Goal: Communication & Community: Answer question/provide support

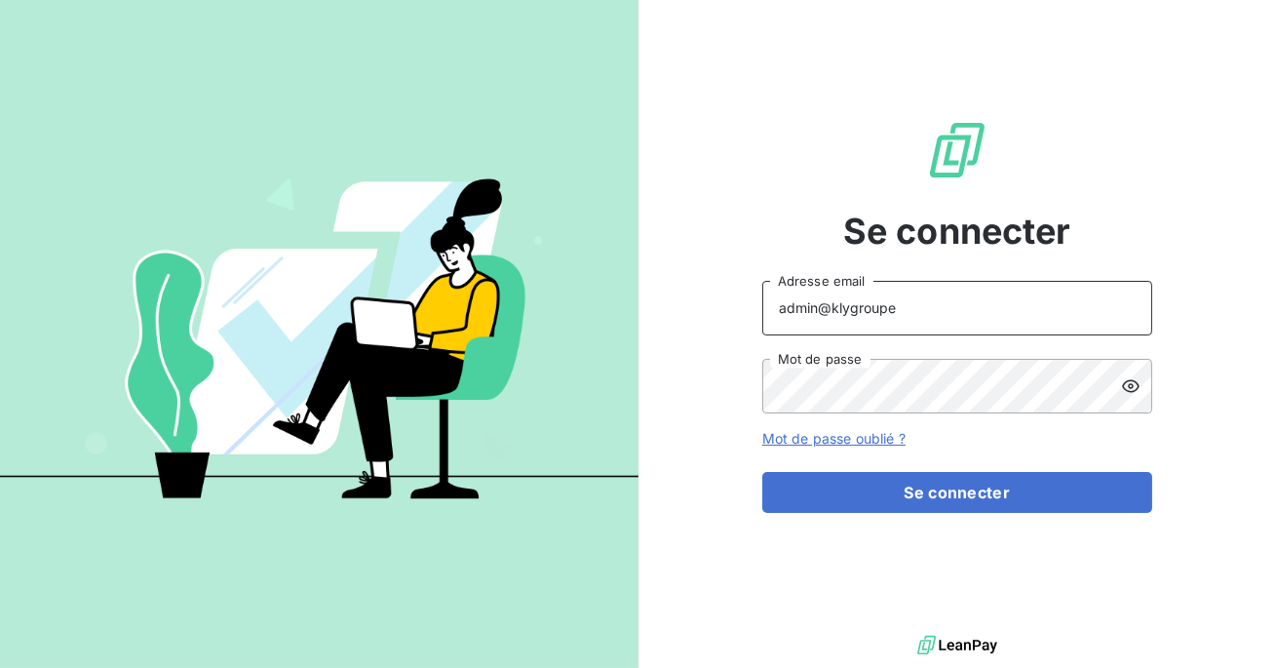
click at [1005, 288] on input "admin@klygroupe" at bounding box center [957, 308] width 390 height 55
click at [992, 306] on input "admin@klygroupe" at bounding box center [957, 308] width 390 height 55
type input "admin@makinaoi"
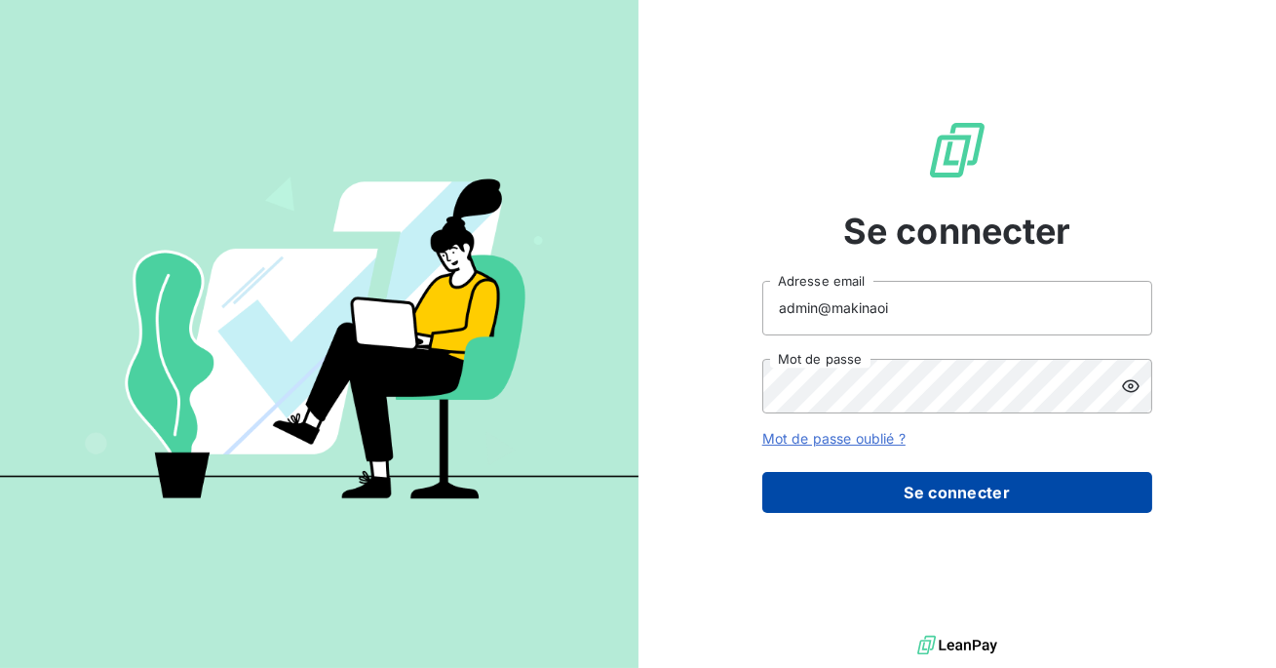
click at [928, 477] on button "Se connecter" at bounding box center [957, 492] width 390 height 41
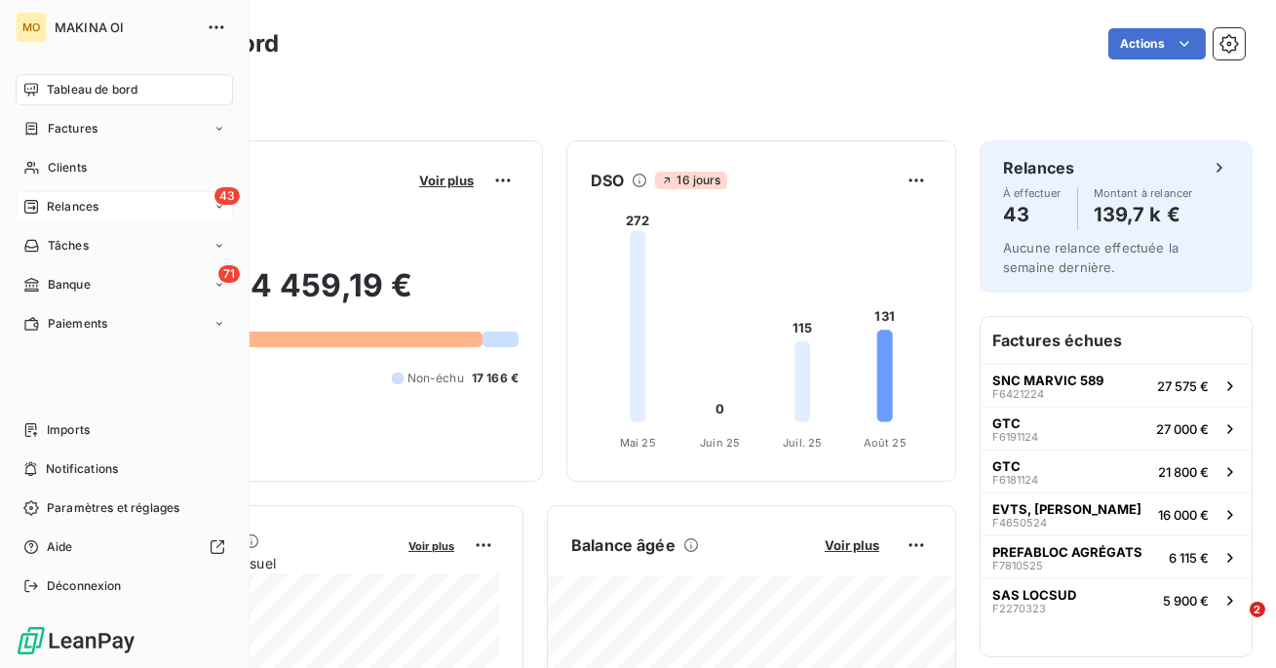
click at [51, 213] on span "Relances" at bounding box center [73, 207] width 52 height 18
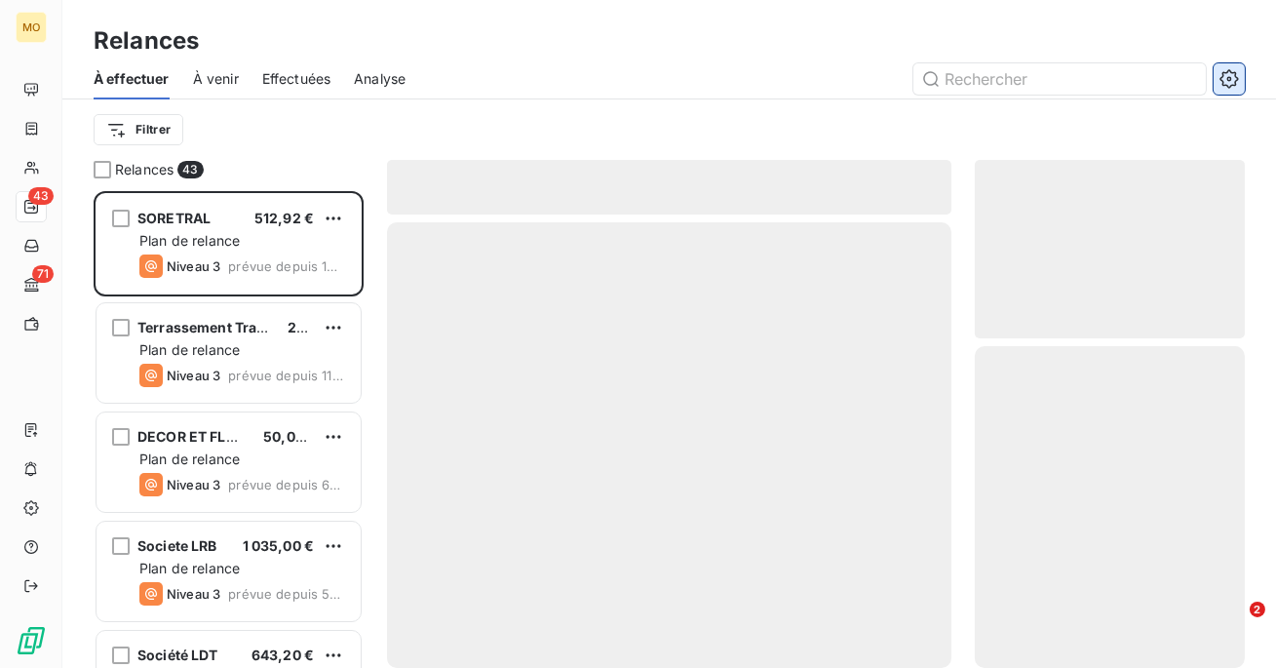
scroll to position [477, 270]
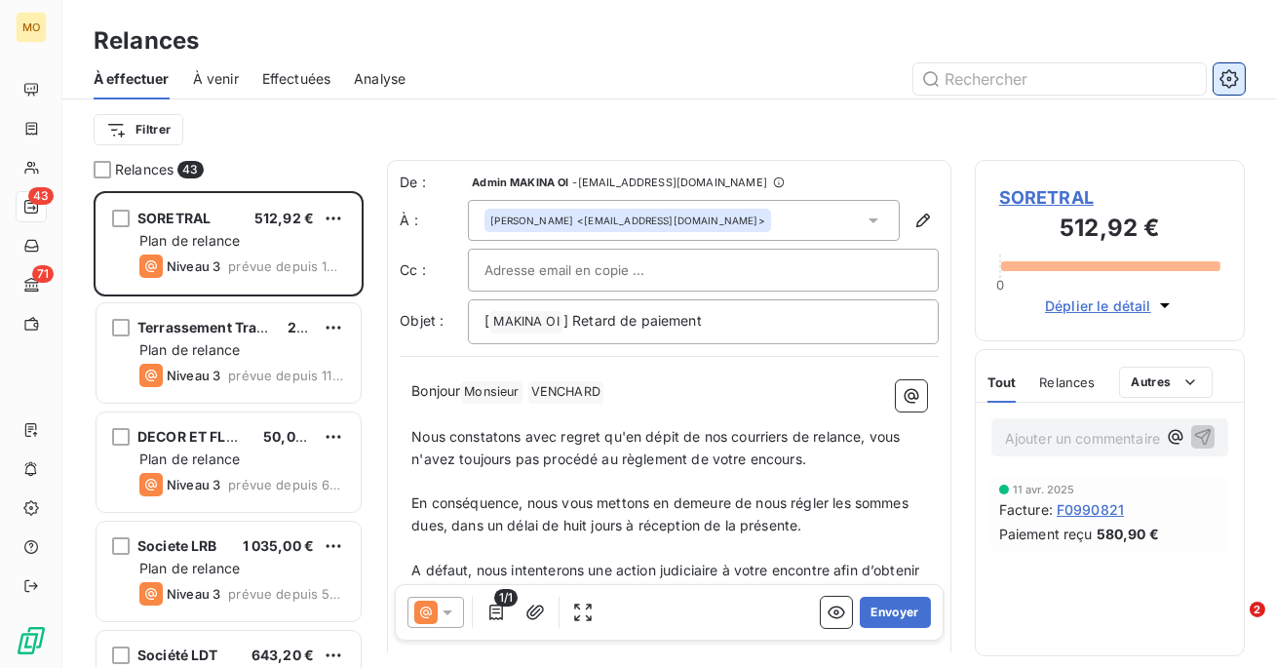
click at [1238, 71] on icon "button" at bounding box center [1228, 78] width 19 height 19
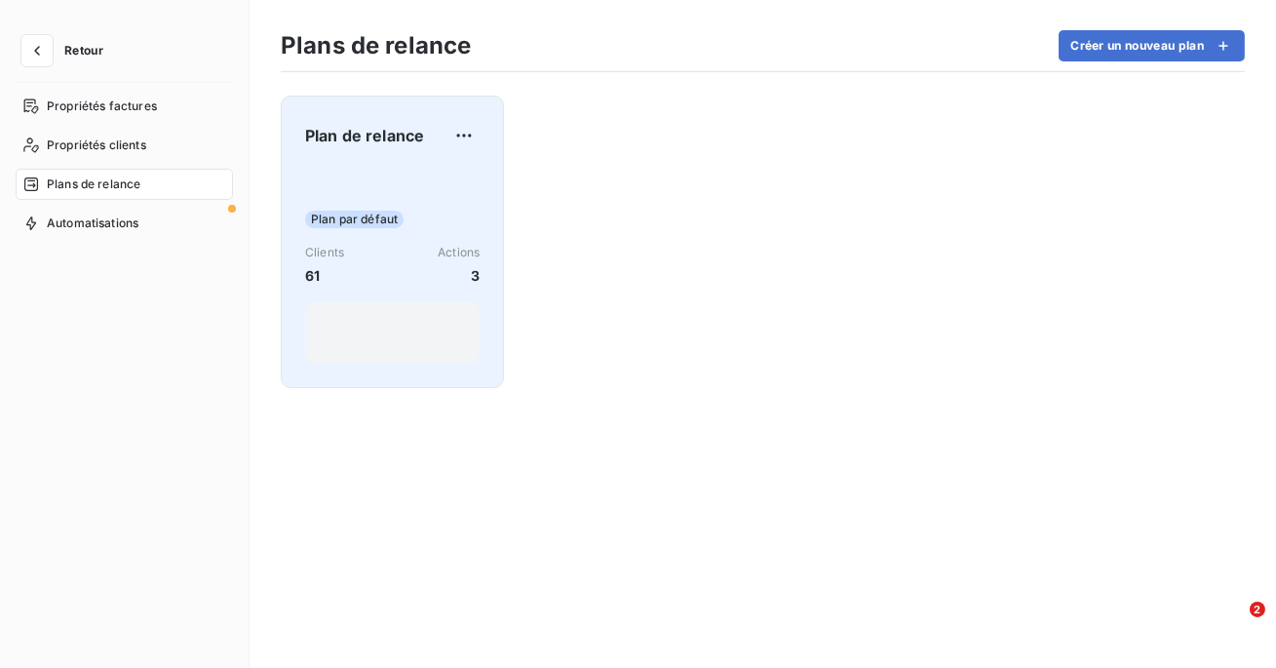
click at [478, 199] on div "Plan par défaut Clients 61 Actions 3" at bounding box center [392, 265] width 174 height 197
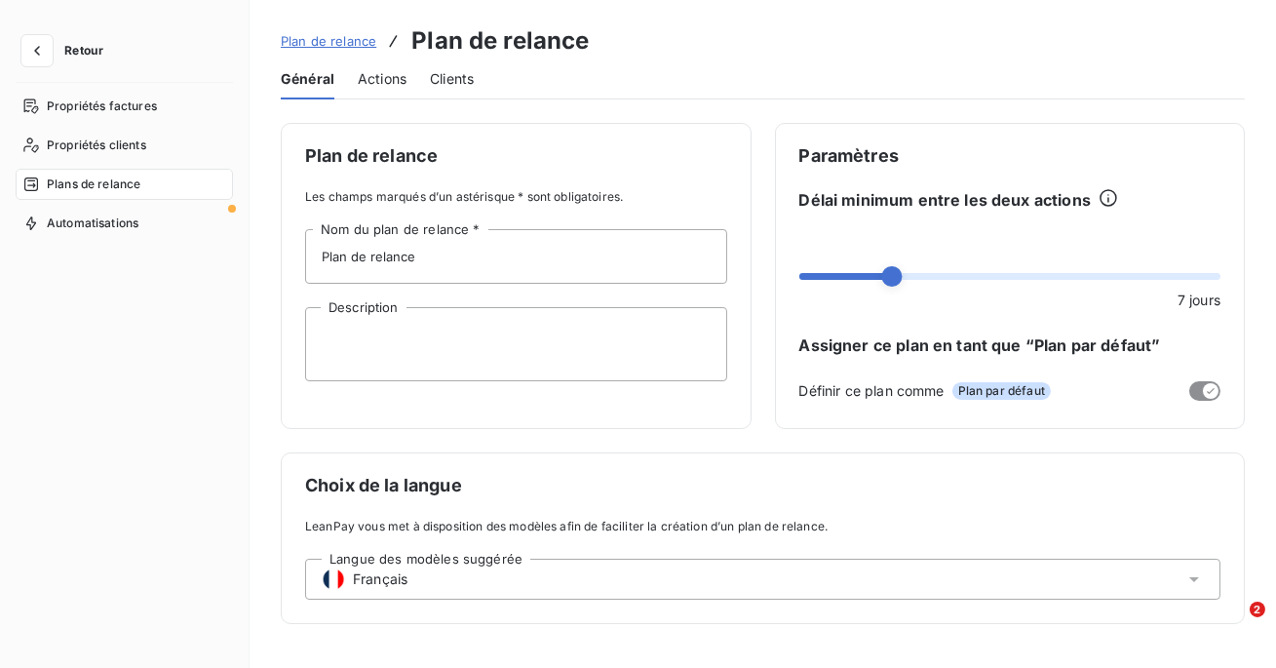
click at [389, 74] on span "Actions" at bounding box center [382, 78] width 49 height 19
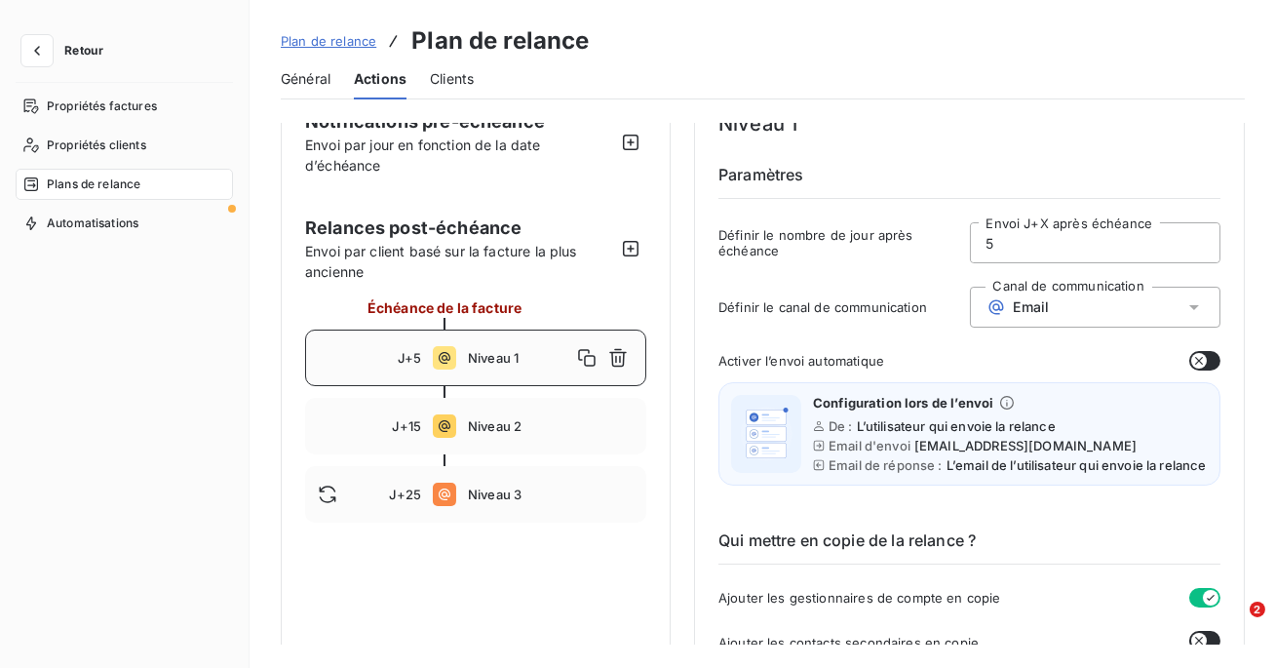
scroll to position [40, 0]
click at [41, 39] on button "button" at bounding box center [36, 50] width 31 height 31
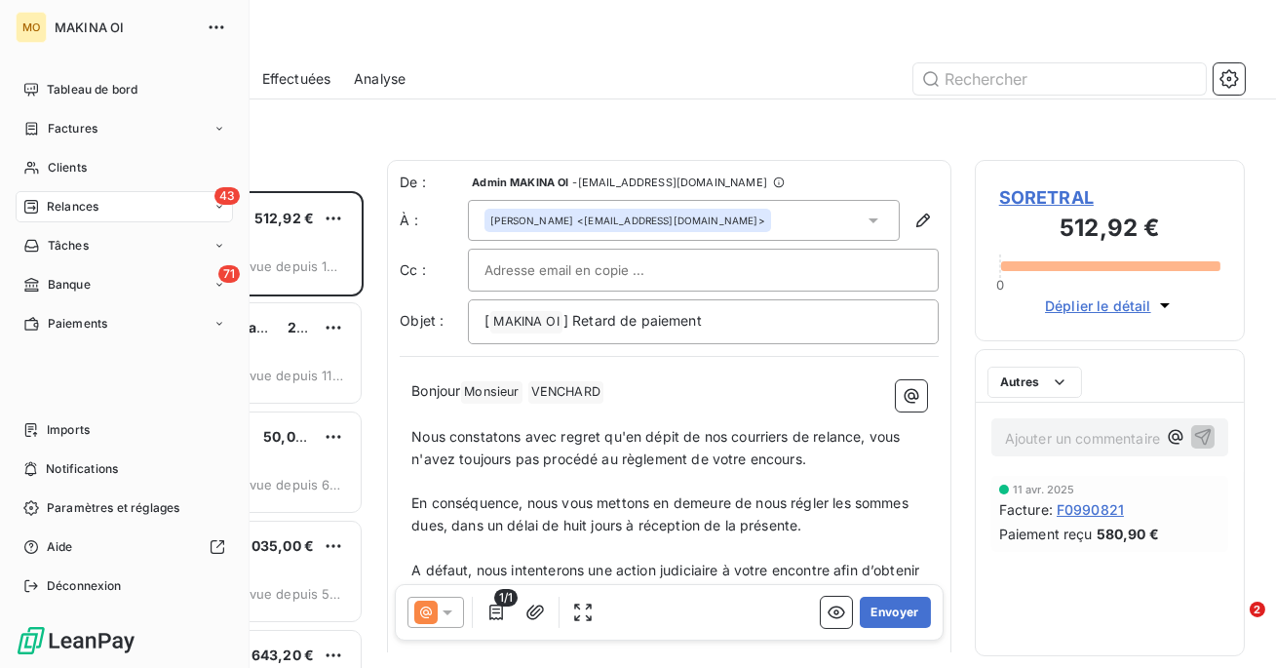
scroll to position [477, 270]
click at [108, 509] on span "Paramètres et réglages" at bounding box center [113, 508] width 133 height 18
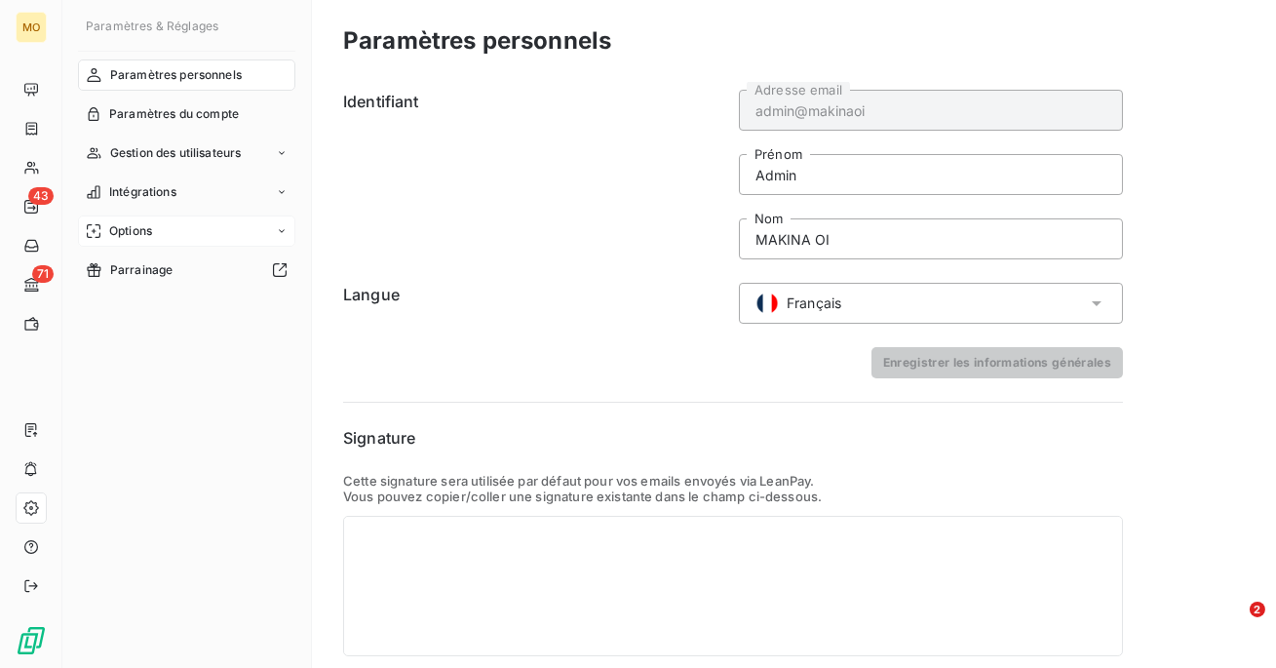
click at [188, 220] on div "Options" at bounding box center [186, 230] width 217 height 31
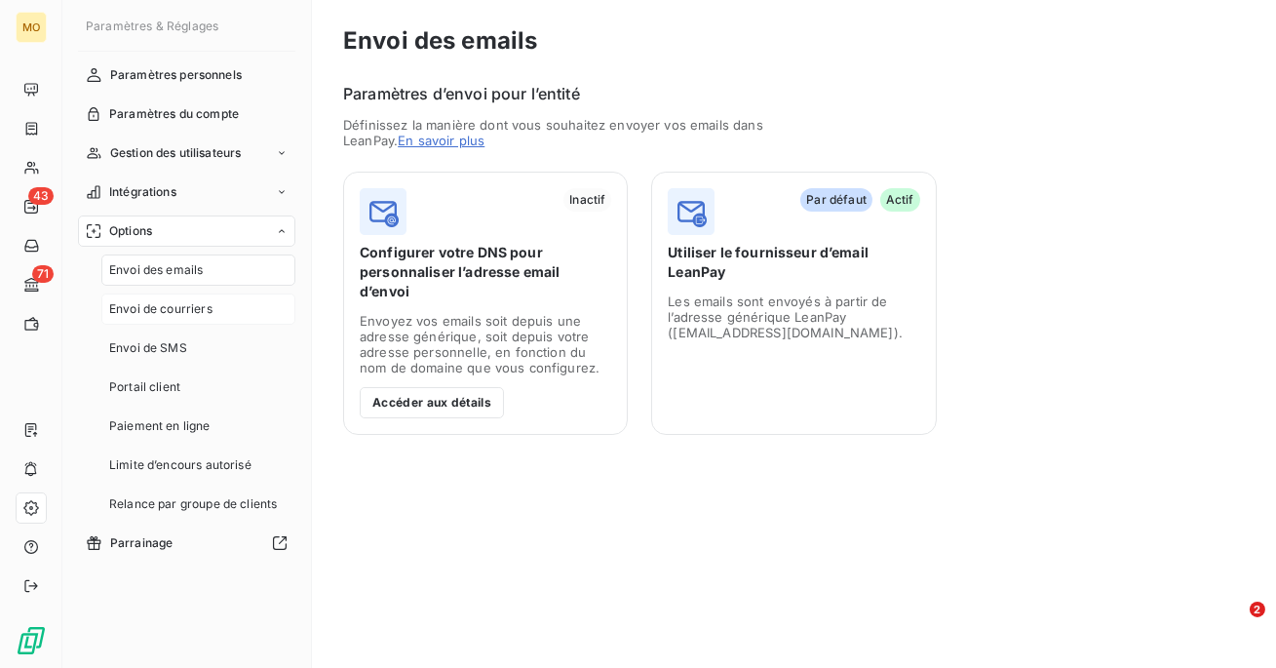
click at [178, 314] on span "Envoi de courriers" at bounding box center [160, 309] width 103 height 18
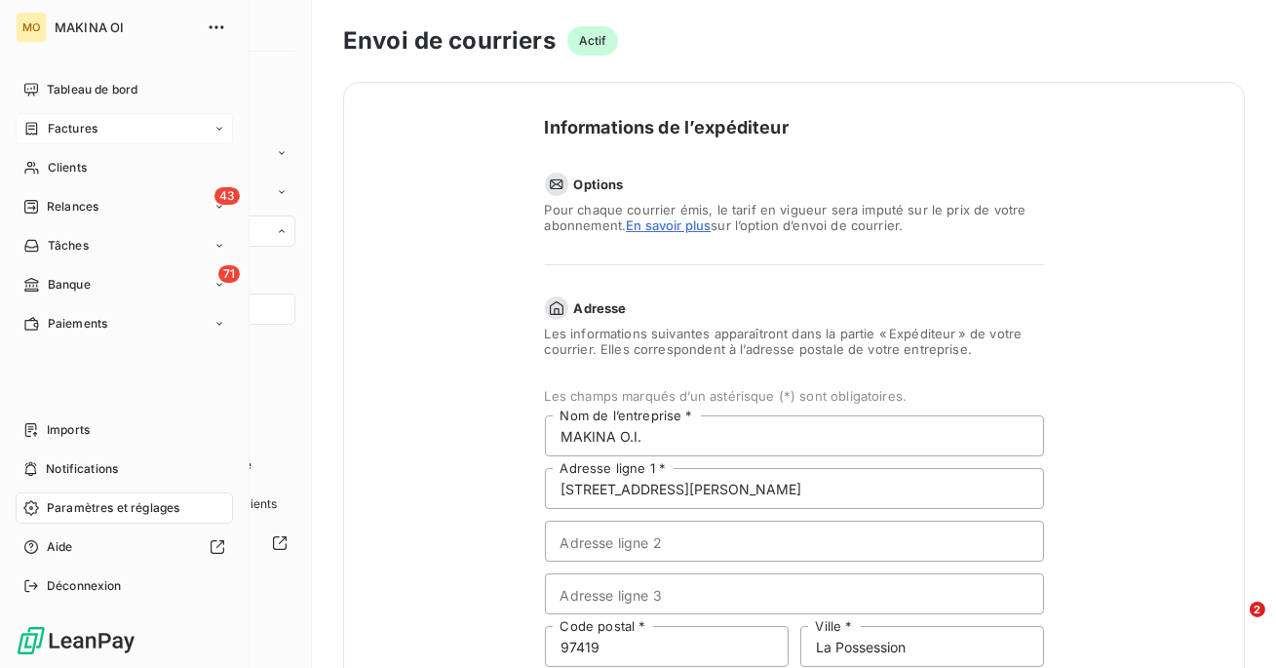
click at [59, 134] on span "Factures" at bounding box center [73, 129] width 50 height 18
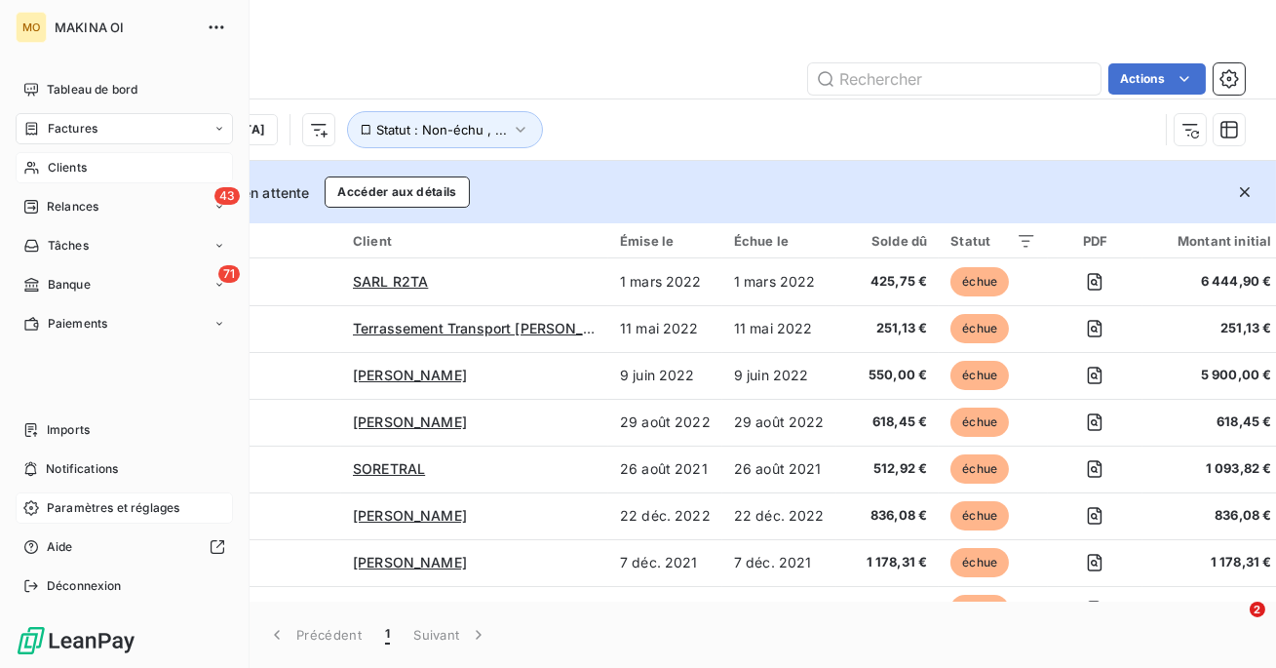
click at [57, 172] on span "Clients" at bounding box center [67, 168] width 39 height 18
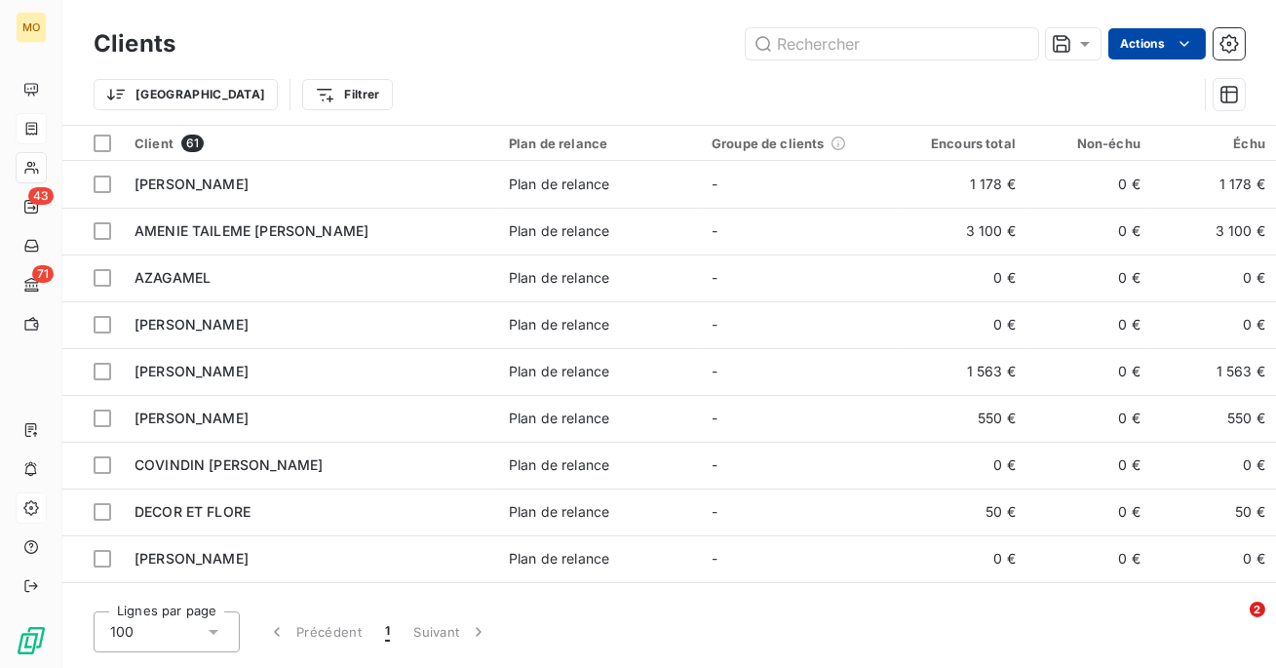
click at [1124, 36] on html "MO 43 71 Clients Actions Trier Filtrer Client 61 Plan de relance Groupe de clie…" at bounding box center [638, 334] width 1276 height 668
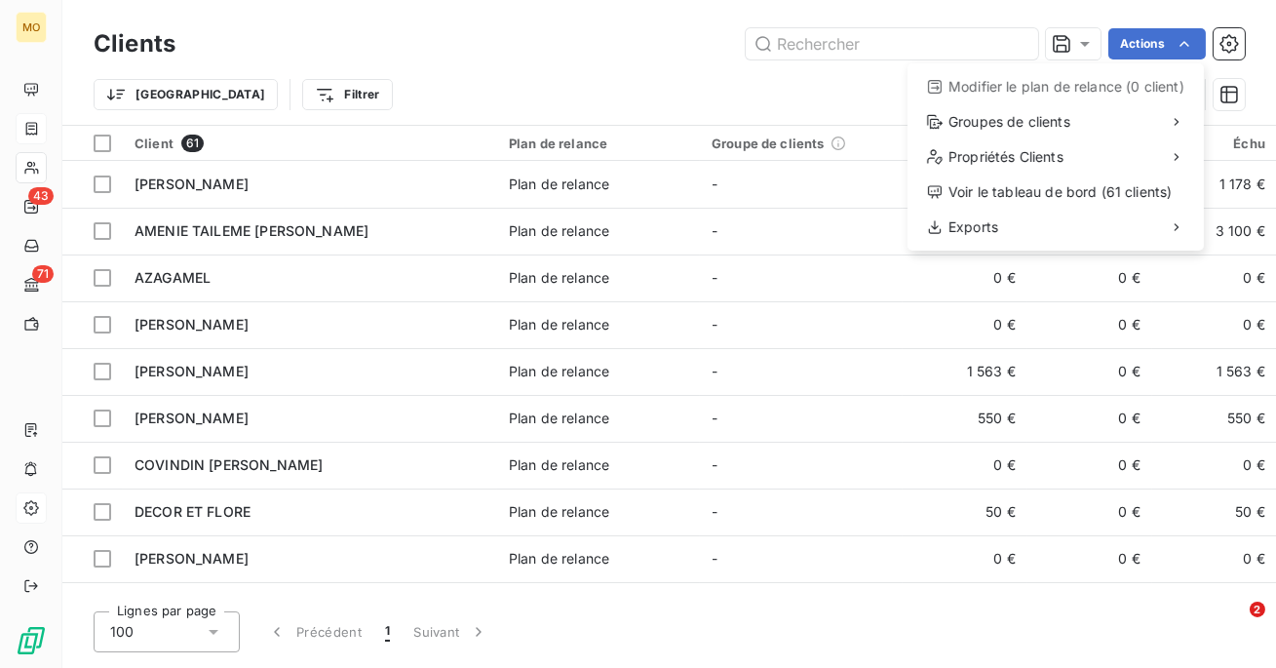
click at [529, 198] on html "MO 43 71 Clients Actions Modifier le plan de relance (0 client) Groupes de clie…" at bounding box center [638, 334] width 1276 height 668
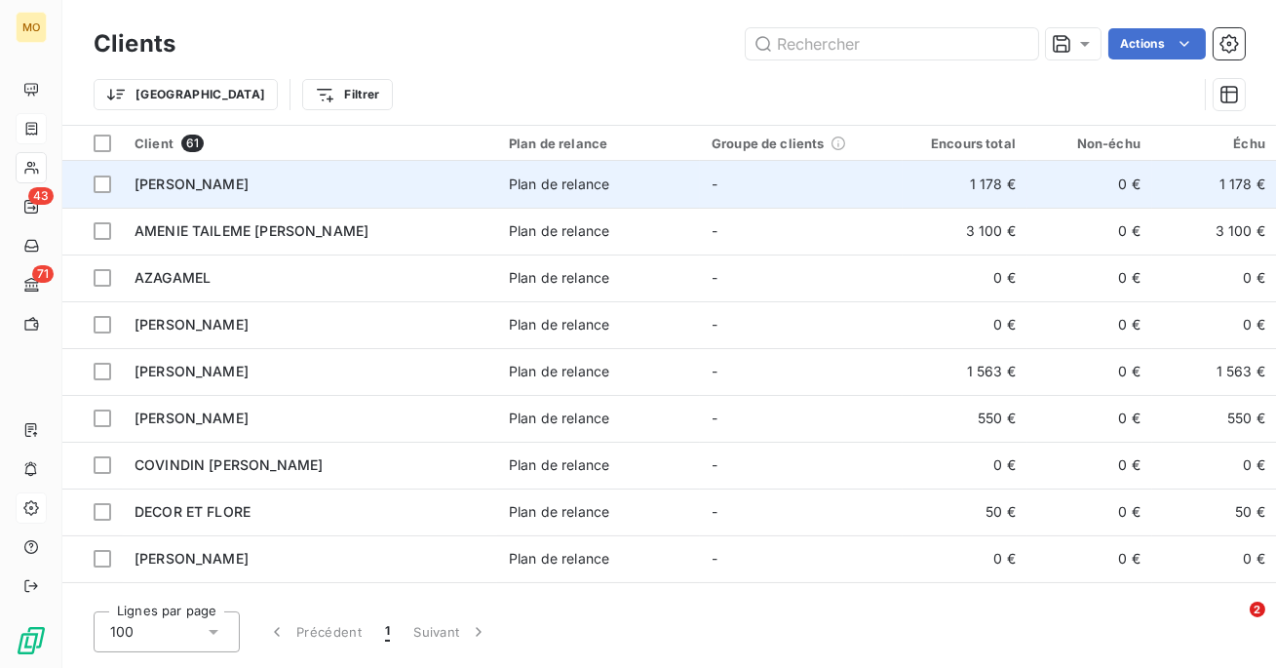
click at [515, 194] on td "Plan de relance" at bounding box center [598, 184] width 203 height 47
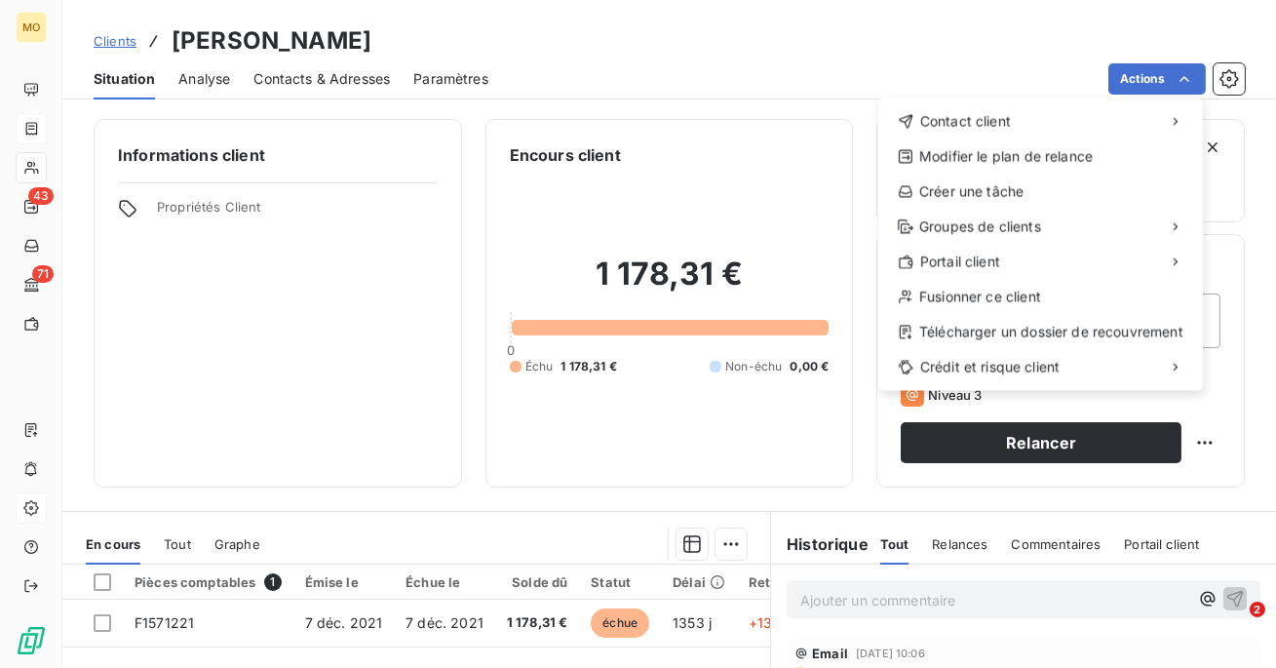
click at [970, 54] on html "MO 43 71 Clients [PERSON_NAME] Situation Analyse Contacts & Adresses Paramètres…" at bounding box center [638, 334] width 1276 height 668
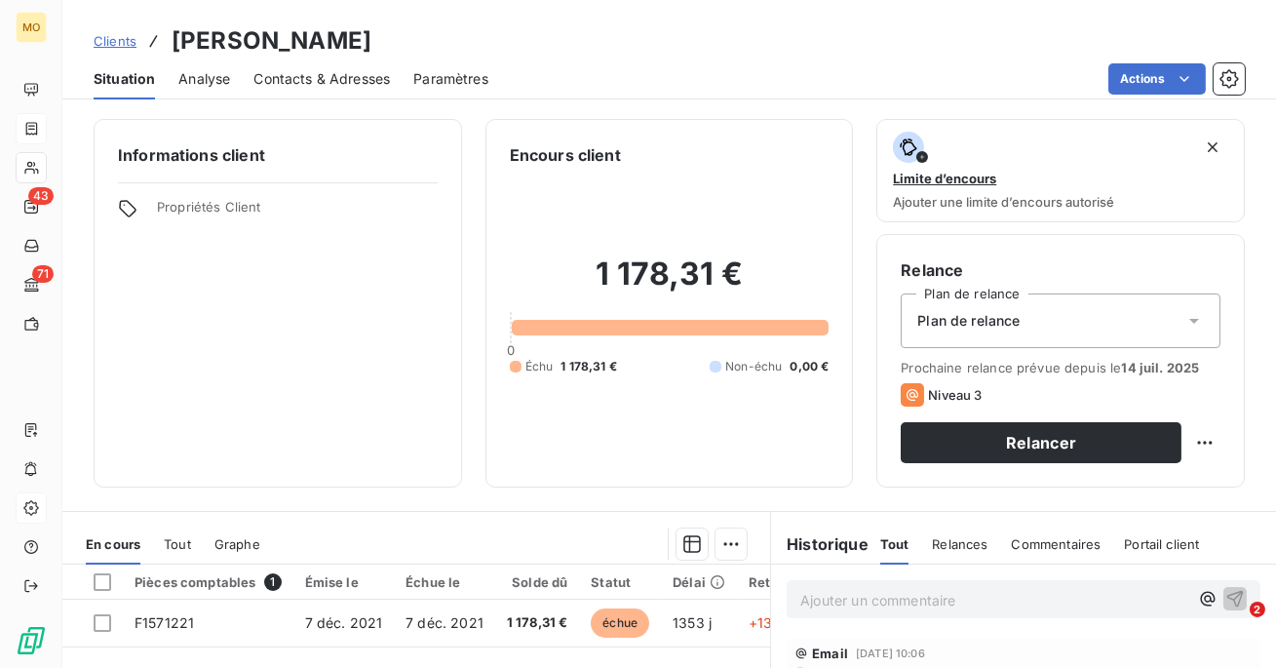
click at [104, 39] on span "Clients" at bounding box center [115, 41] width 43 height 16
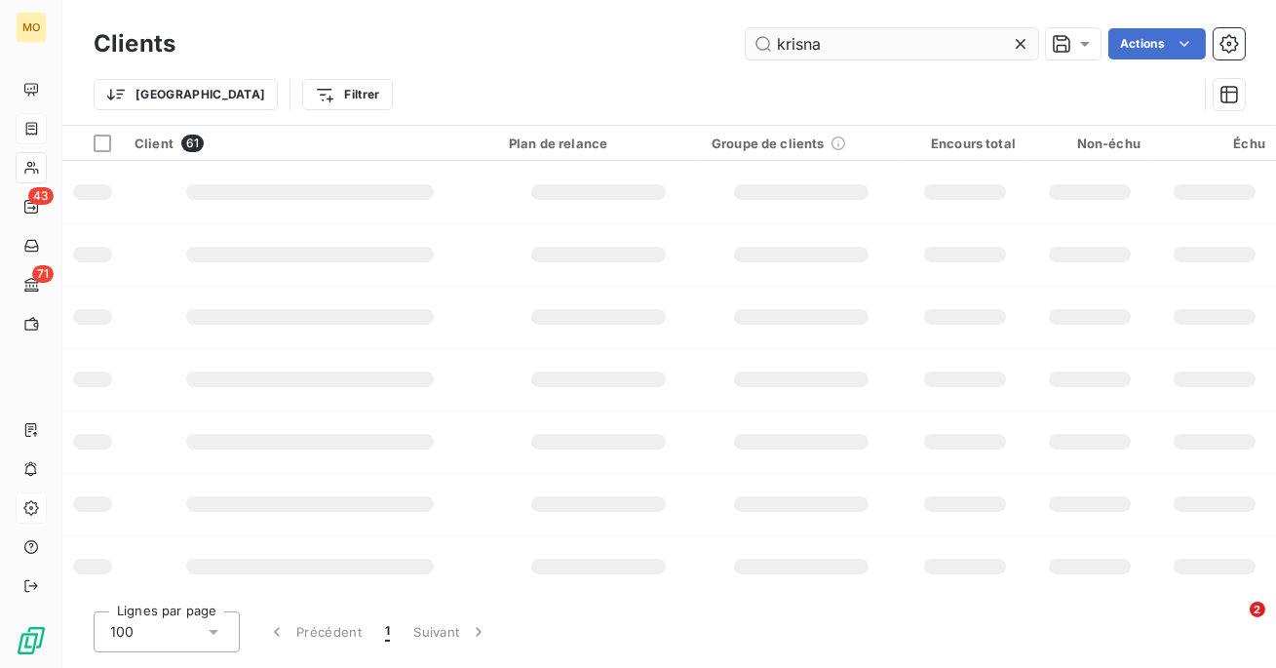
type input "krisna"
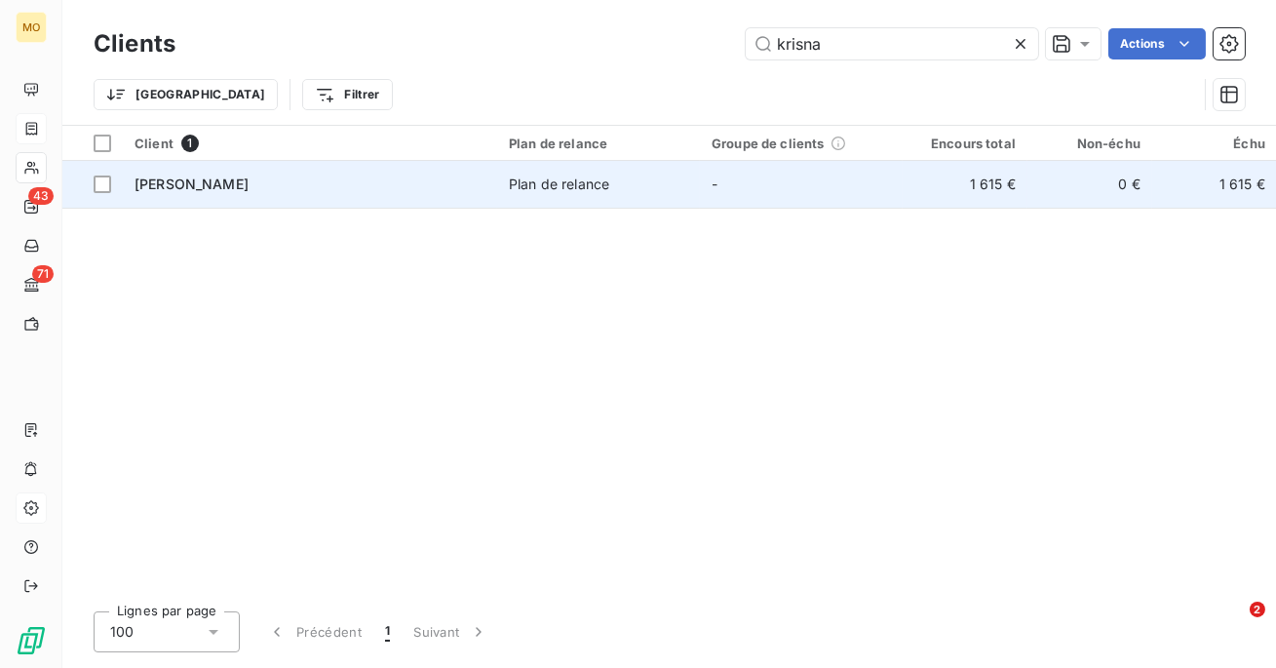
click at [395, 191] on div "[PERSON_NAME]" at bounding box center [309, 183] width 351 height 19
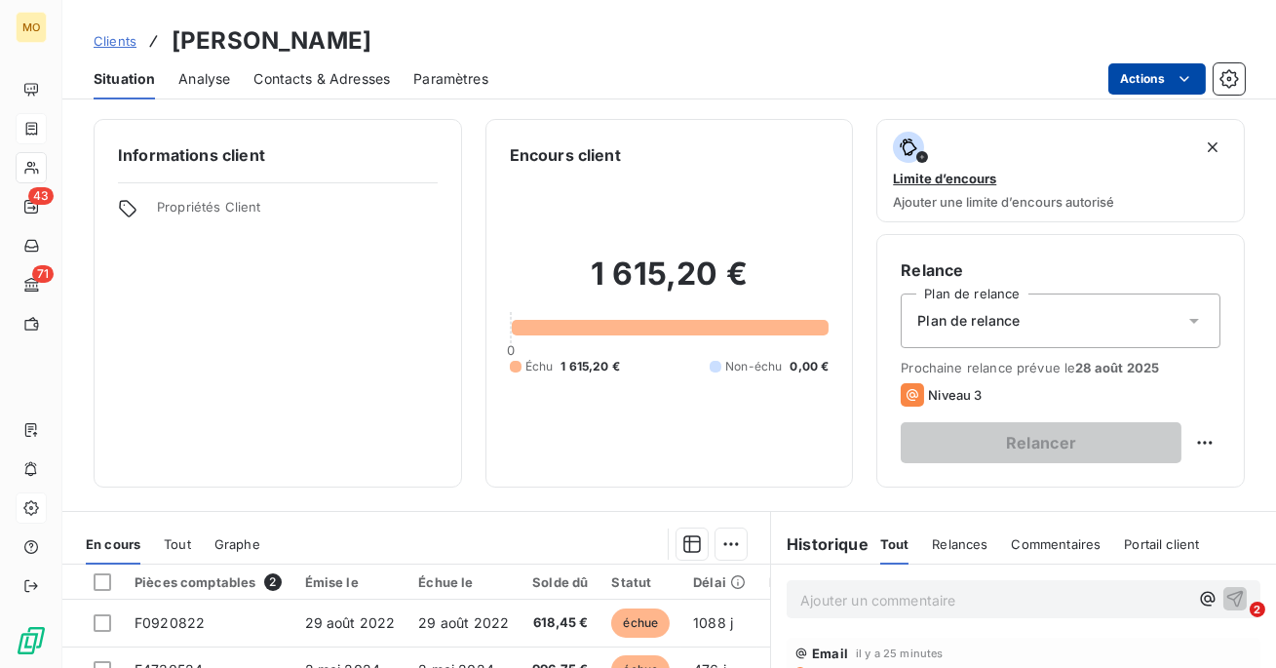
click at [1132, 69] on html "MO 43 71 Clients [PERSON_NAME] Situation Analyse Contacts & Adresses Paramètres…" at bounding box center [638, 334] width 1276 height 668
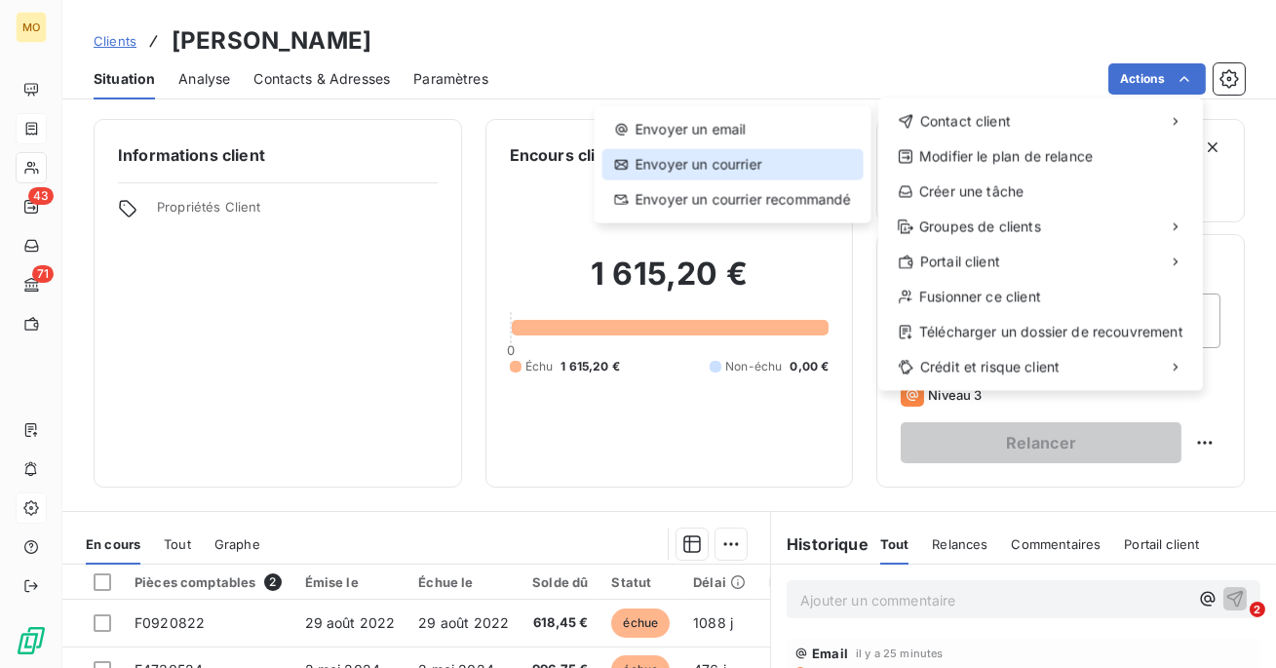
click at [756, 167] on div "Envoyer un courrier" at bounding box center [732, 164] width 261 height 31
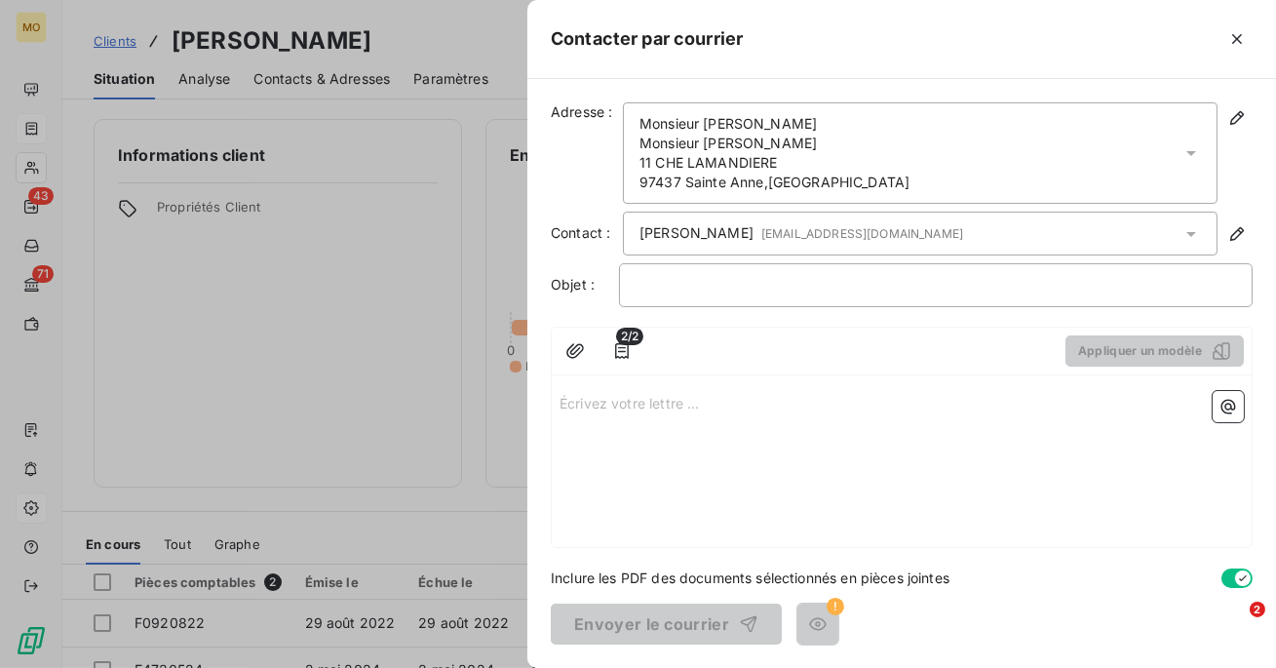
click at [956, 11] on div "Contacter par courrier" at bounding box center [901, 39] width 748 height 79
click at [658, 45] on h5 "Contacter par courrier" at bounding box center [647, 38] width 192 height 27
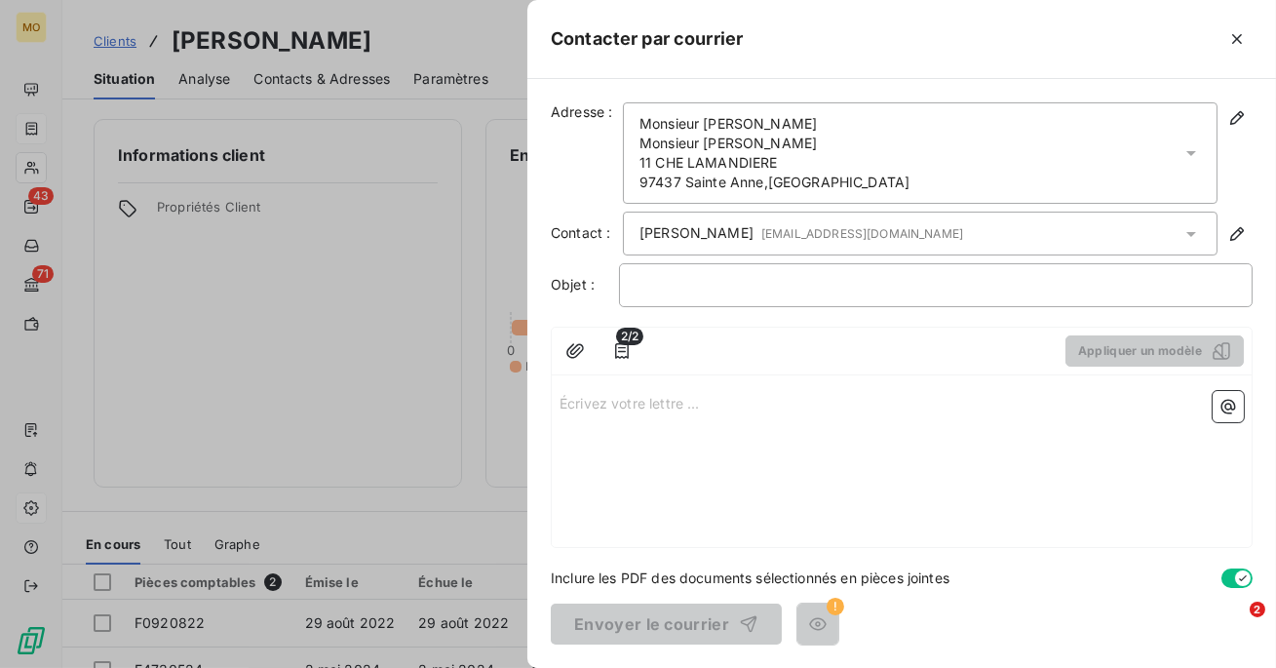
click at [658, 45] on h5 "Contacter par courrier" at bounding box center [647, 38] width 192 height 27
click at [1238, 44] on icon "button" at bounding box center [1236, 38] width 19 height 19
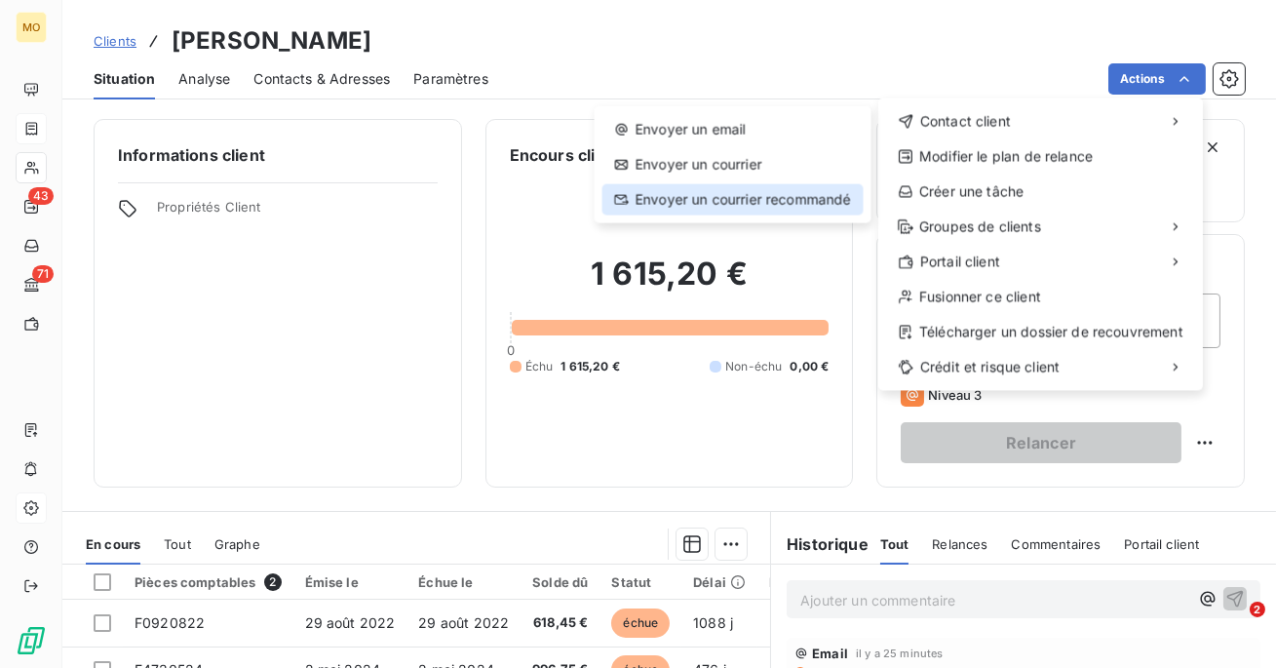
click at [755, 205] on div "Envoyer un courrier recommandé" at bounding box center [732, 199] width 261 height 31
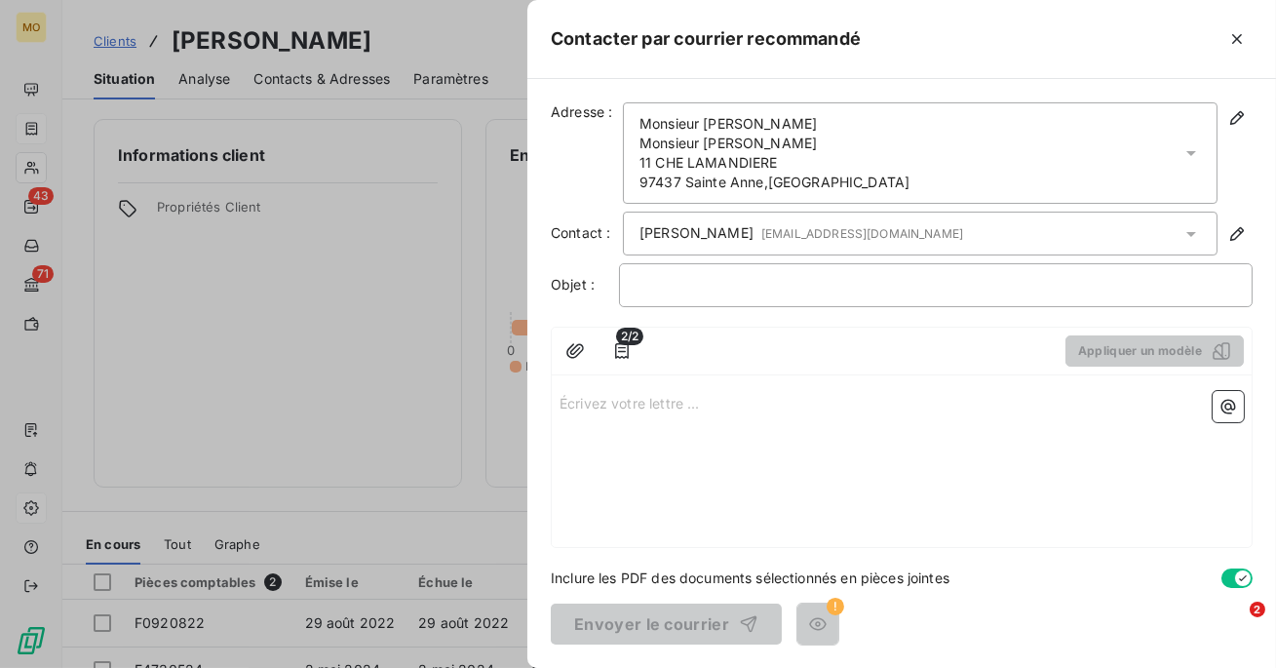
click at [748, 393] on p "Écrivez votre lettre ... ﻿" at bounding box center [901, 402] width 684 height 22
click at [703, 288] on p "﻿" at bounding box center [935, 285] width 600 height 22
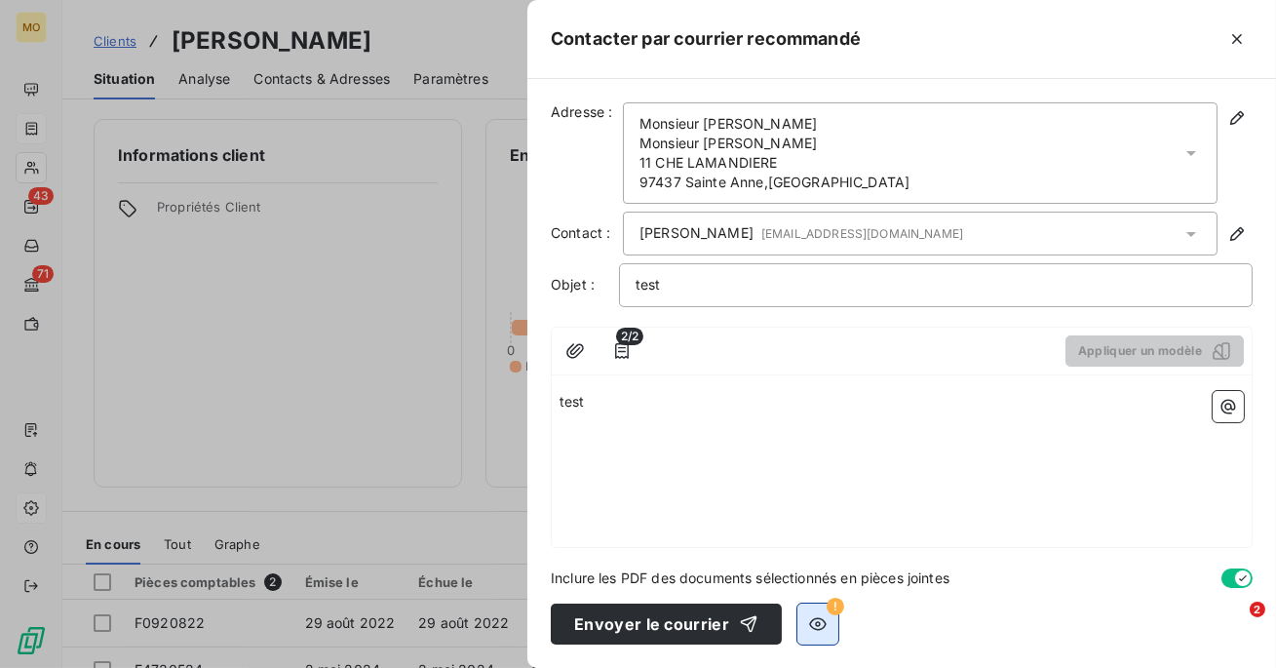
click at [816, 623] on icon "button" at bounding box center [817, 623] width 19 height 19
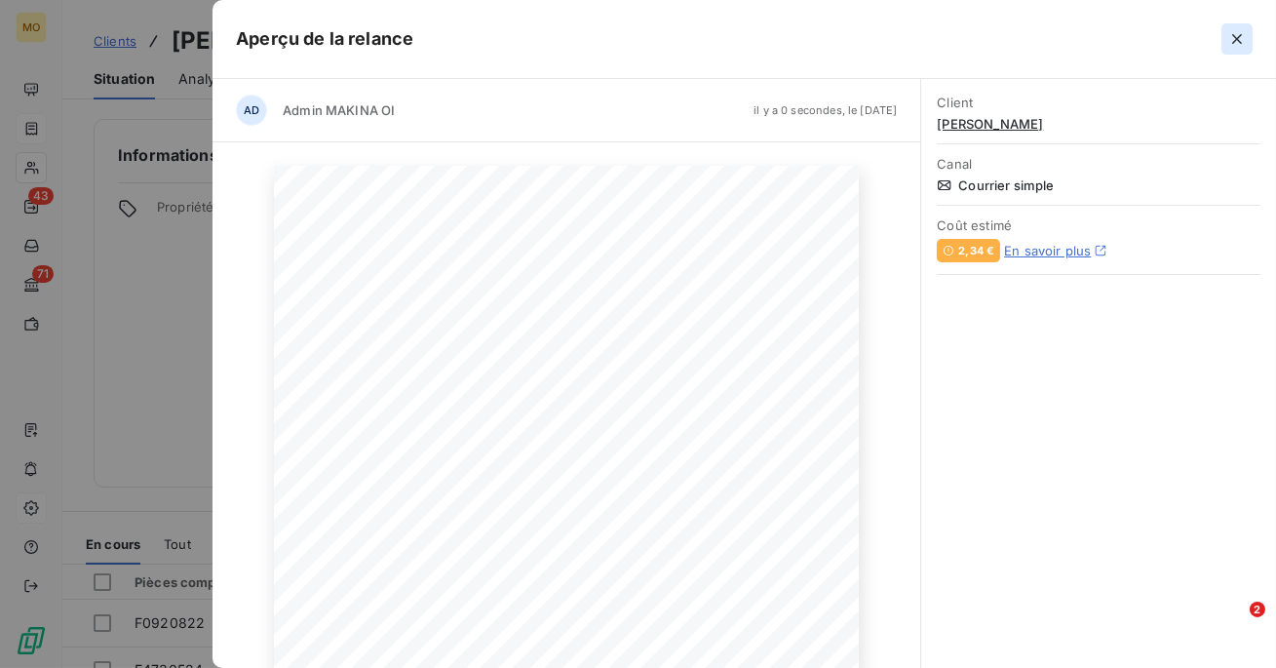
click at [1236, 37] on icon "button" at bounding box center [1237, 39] width 10 height 10
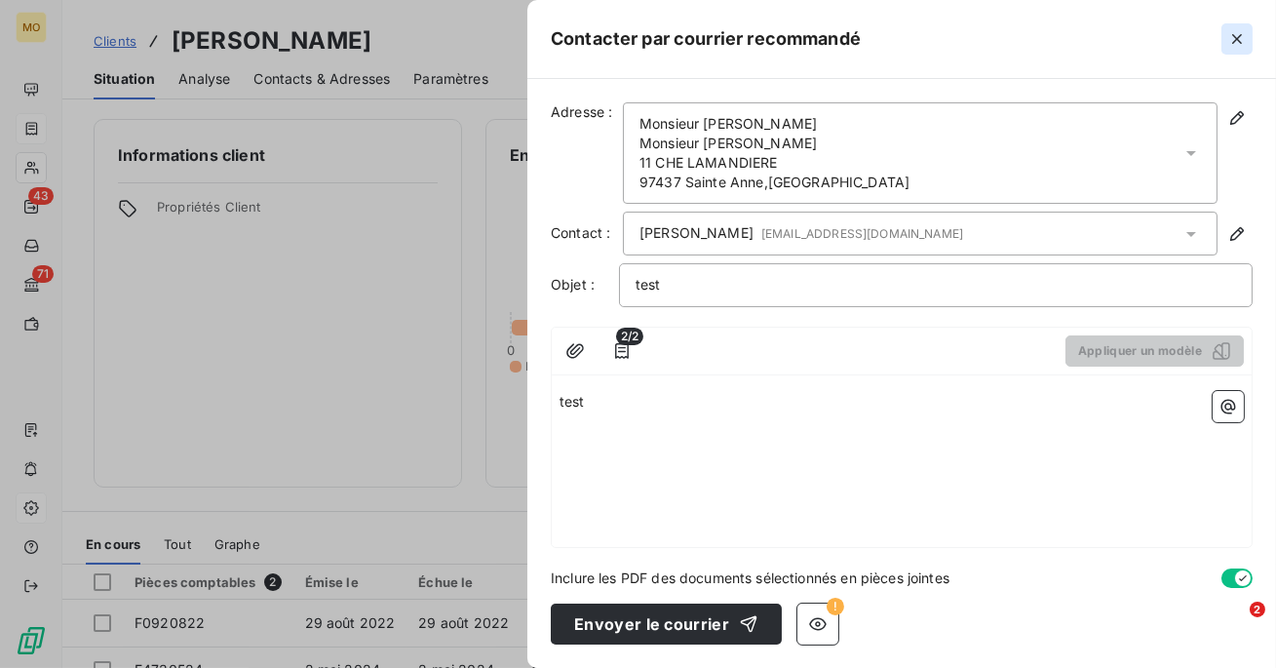
click at [1233, 39] on icon "button" at bounding box center [1236, 38] width 19 height 19
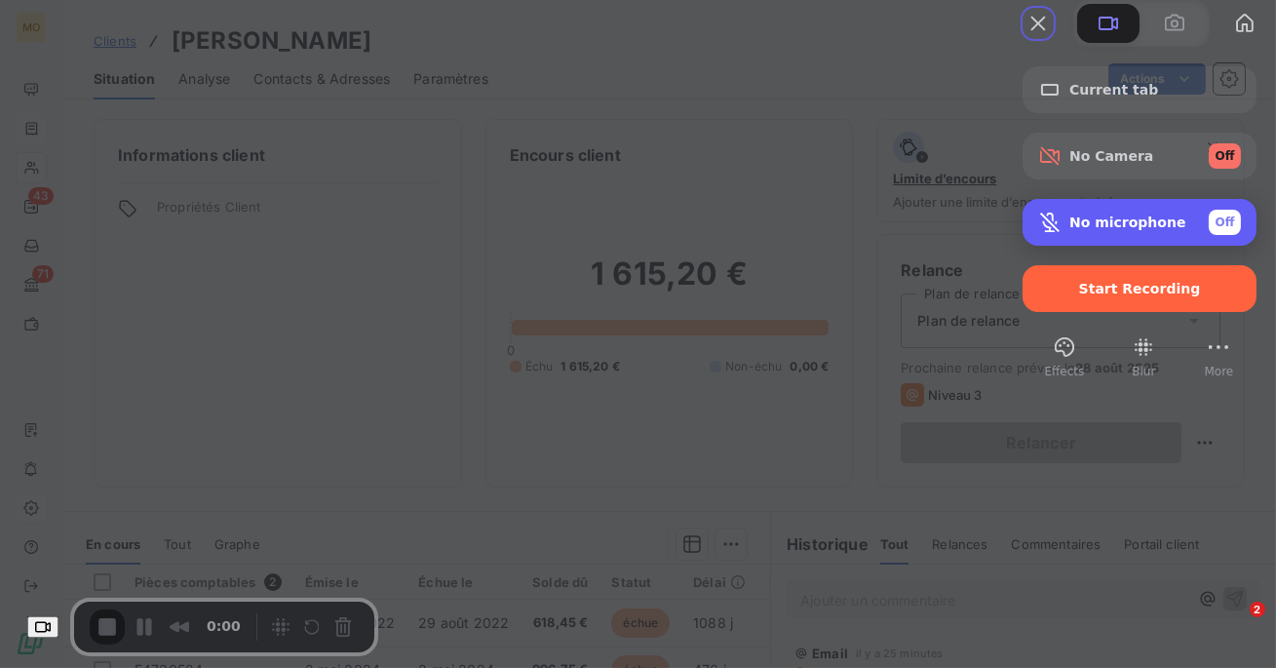
click at [1208, 235] on div "Off" at bounding box center [1224, 222] width 32 height 25
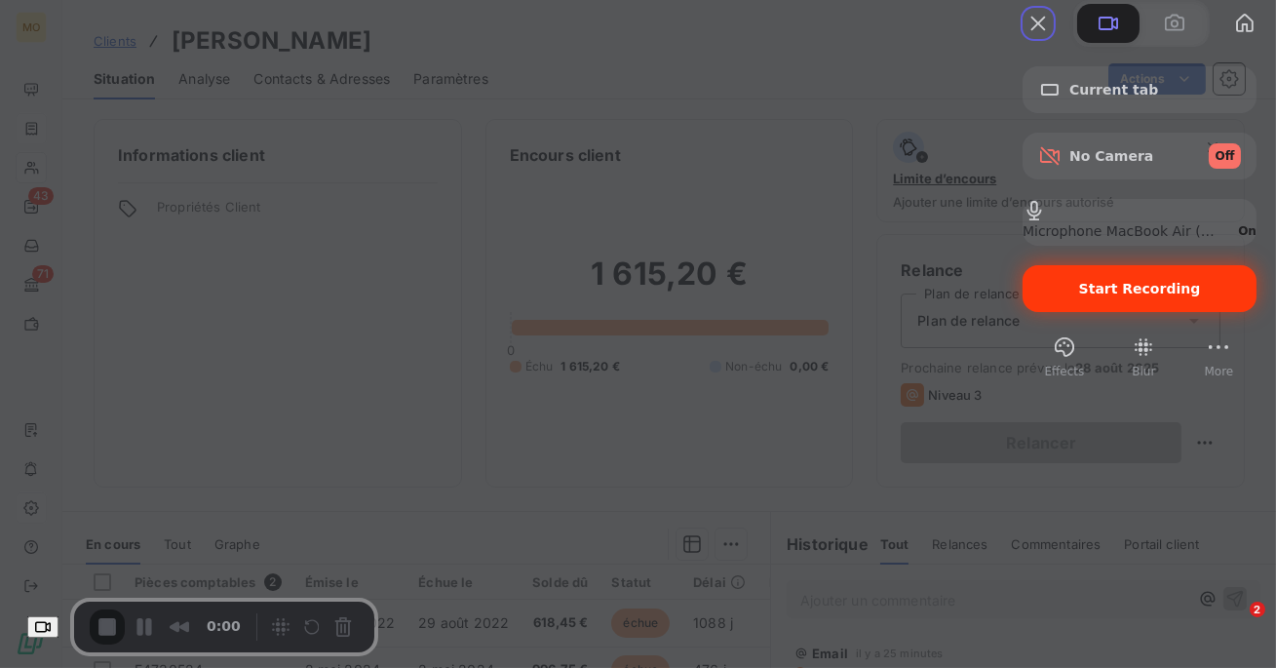
click at [1116, 296] on span "Start Recording" at bounding box center [1140, 289] width 122 height 16
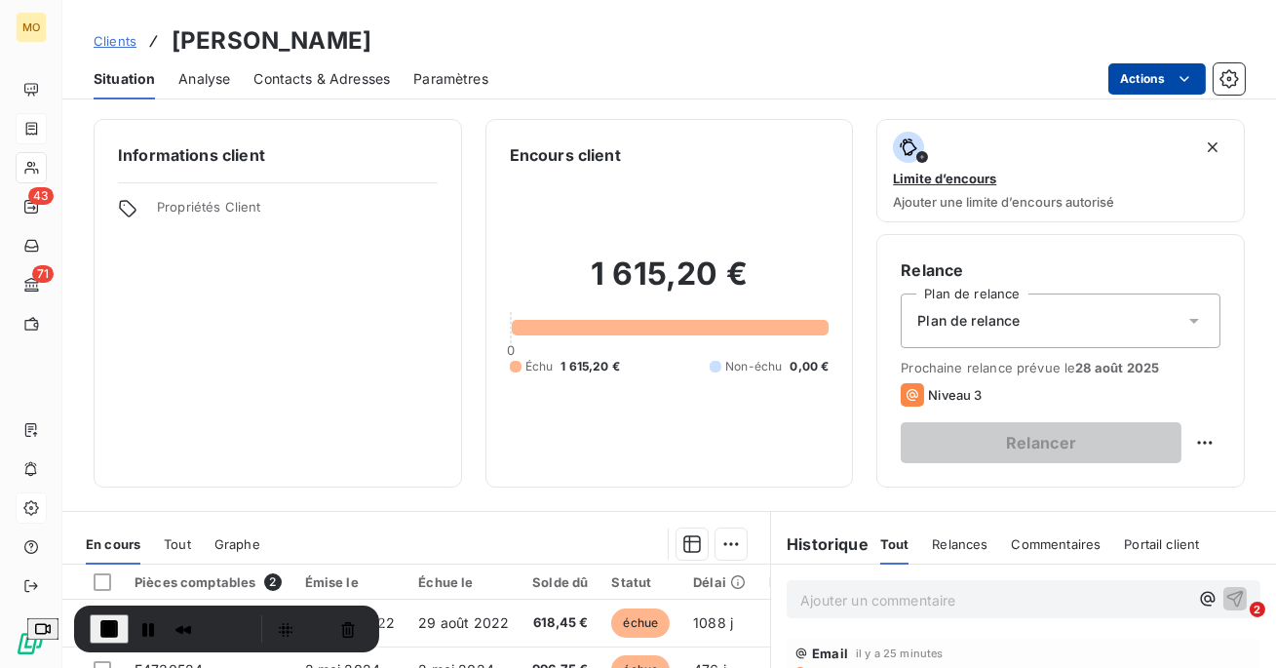
click at [1158, 86] on html "MO 43 71 Clients [PERSON_NAME] Situation Analyse Contacts & Adresses Paramètres…" at bounding box center [638, 334] width 1276 height 668
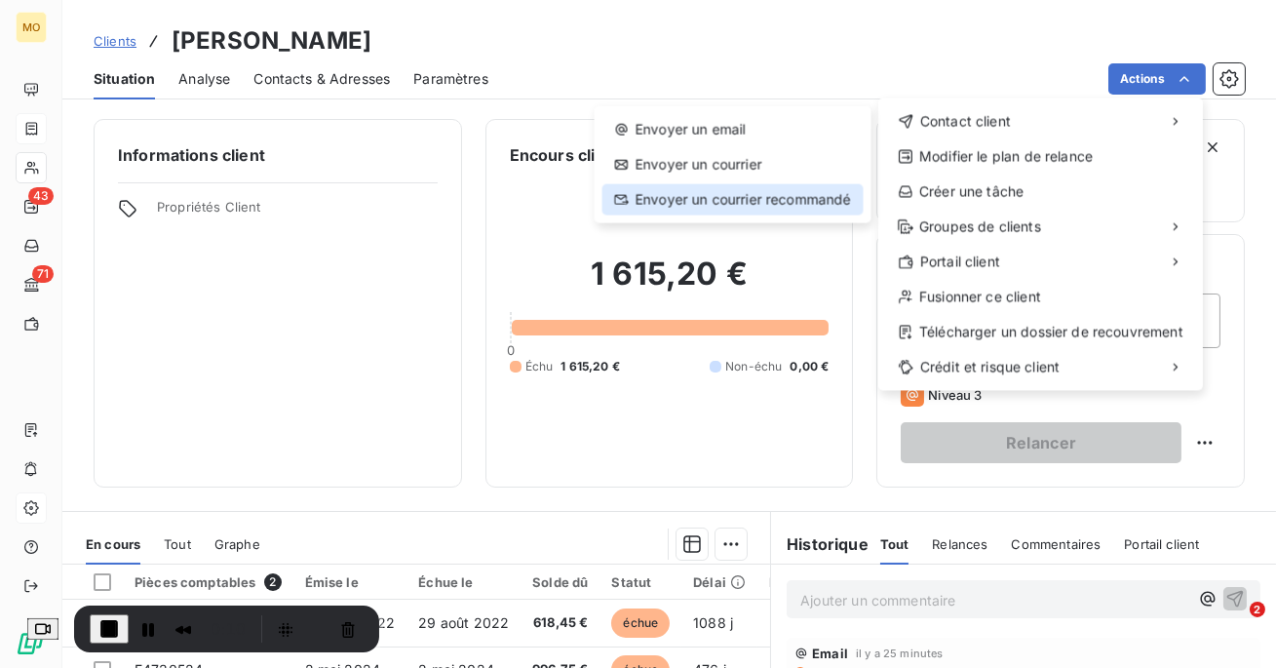
click at [767, 197] on div "Envoyer un courrier recommandé" at bounding box center [732, 199] width 261 height 31
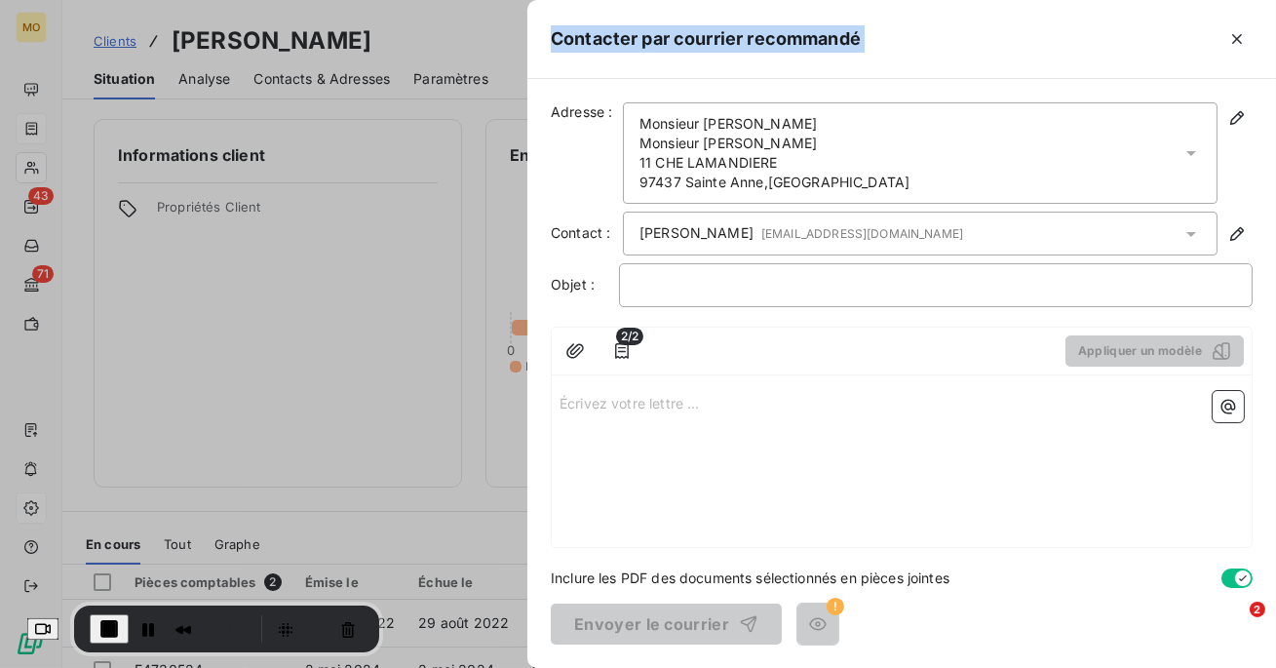
drag, startPoint x: 889, startPoint y: 42, endPoint x: 544, endPoint y: 39, distance: 345.0
click at [544, 39] on div "Contacter par courrier recommandé" at bounding box center [901, 39] width 748 height 79
click at [698, 289] on p "﻿" at bounding box center [935, 285] width 600 height 22
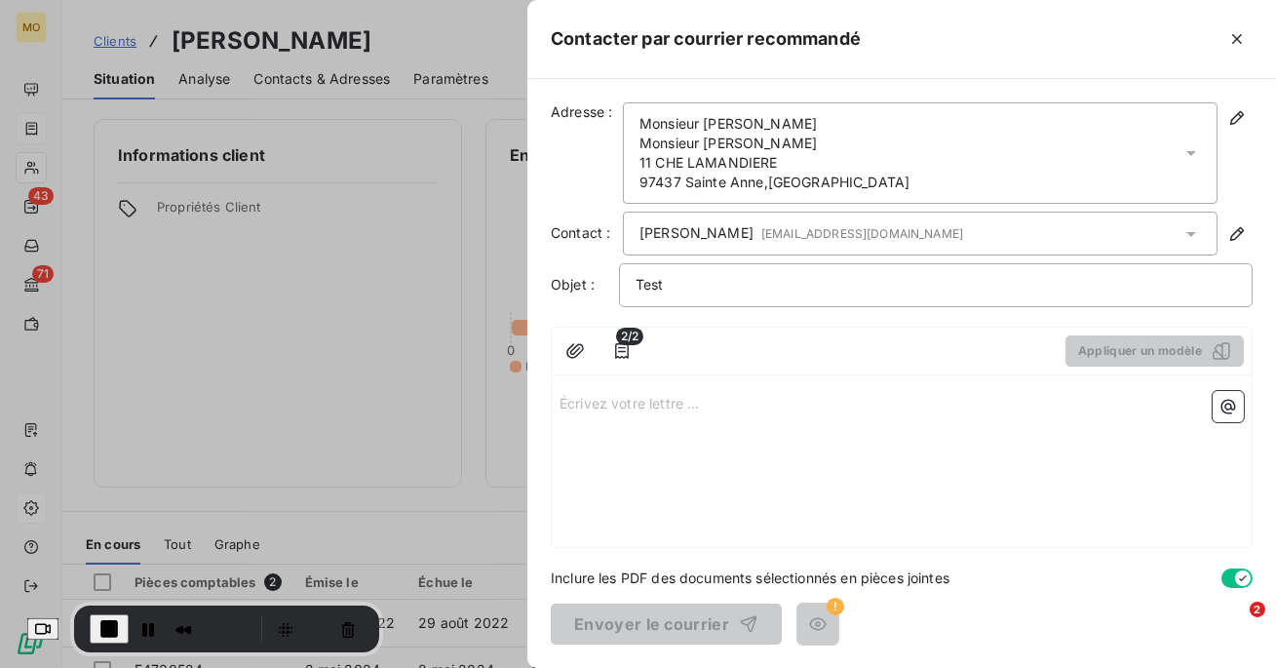
click at [632, 406] on p "Écrivez votre lettre ... ﻿" at bounding box center [901, 402] width 684 height 22
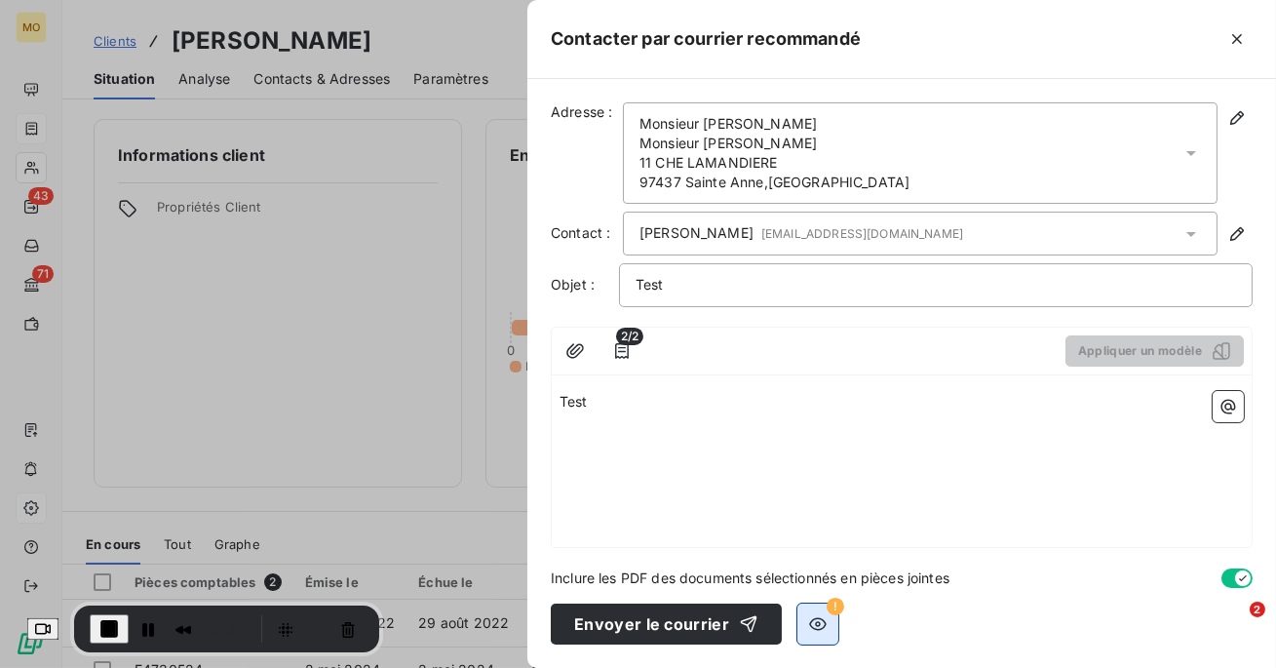
click at [814, 627] on icon "button" at bounding box center [817, 623] width 19 height 19
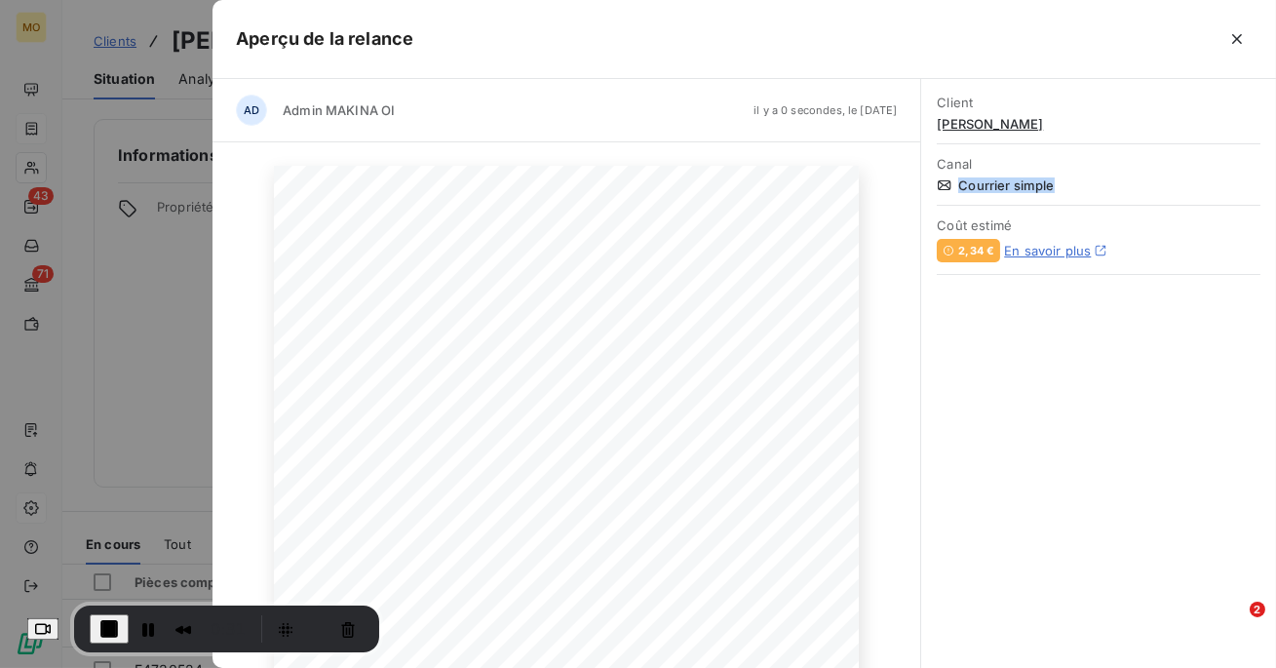
drag, startPoint x: 1062, startPoint y: 186, endPoint x: 1087, endPoint y: 195, distance: 25.9
click at [1087, 195] on div "Canal Courrier simple" at bounding box center [1098, 173] width 324 height 61
click at [1240, 46] on icon "button" at bounding box center [1236, 38] width 19 height 19
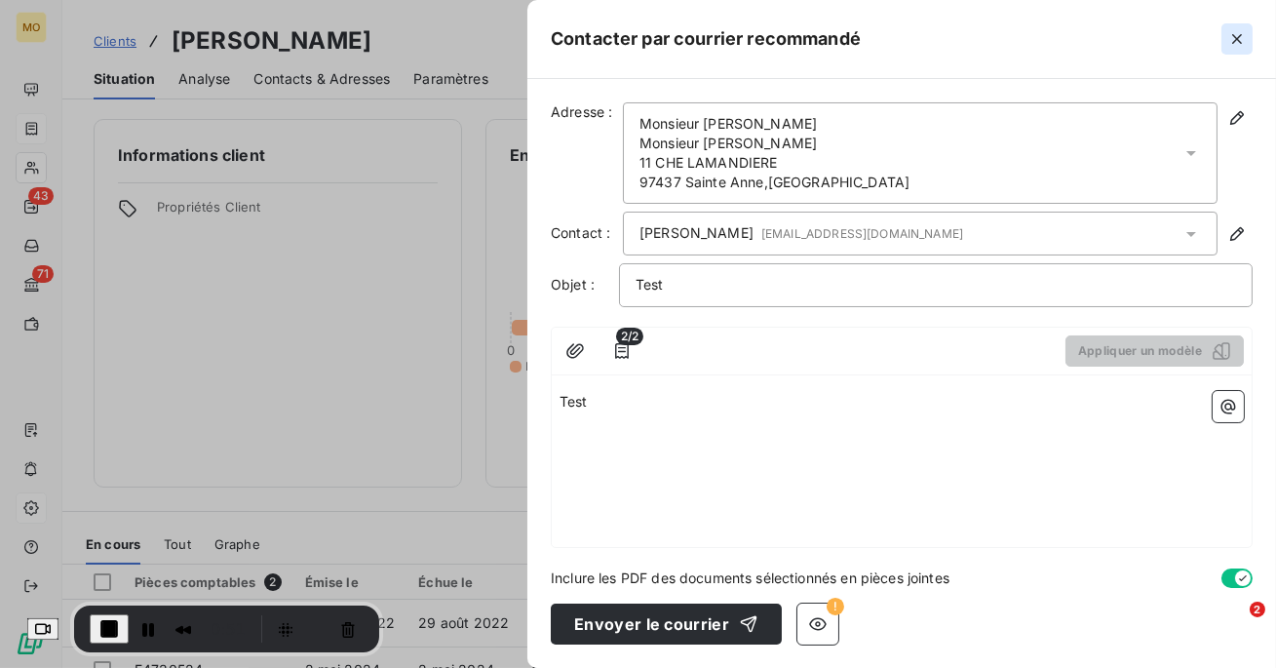
click at [1234, 37] on icon "button" at bounding box center [1236, 38] width 19 height 19
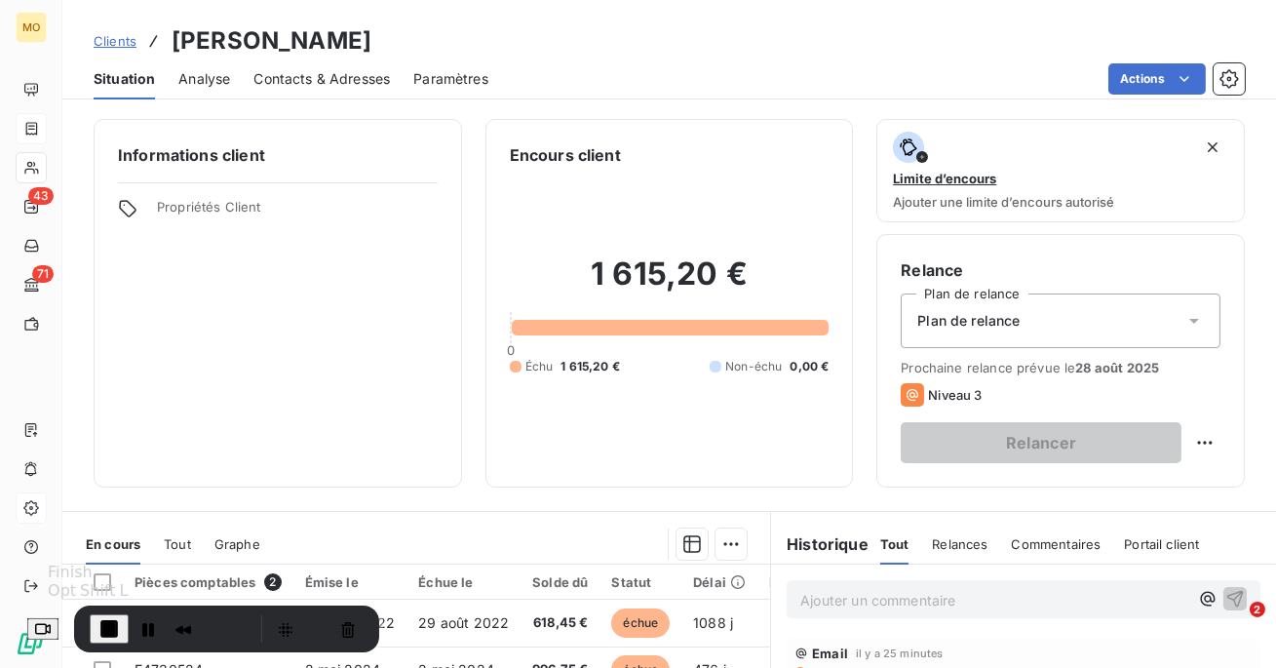
click at [121, 626] on span "End Recording" at bounding box center [108, 628] width 23 height 23
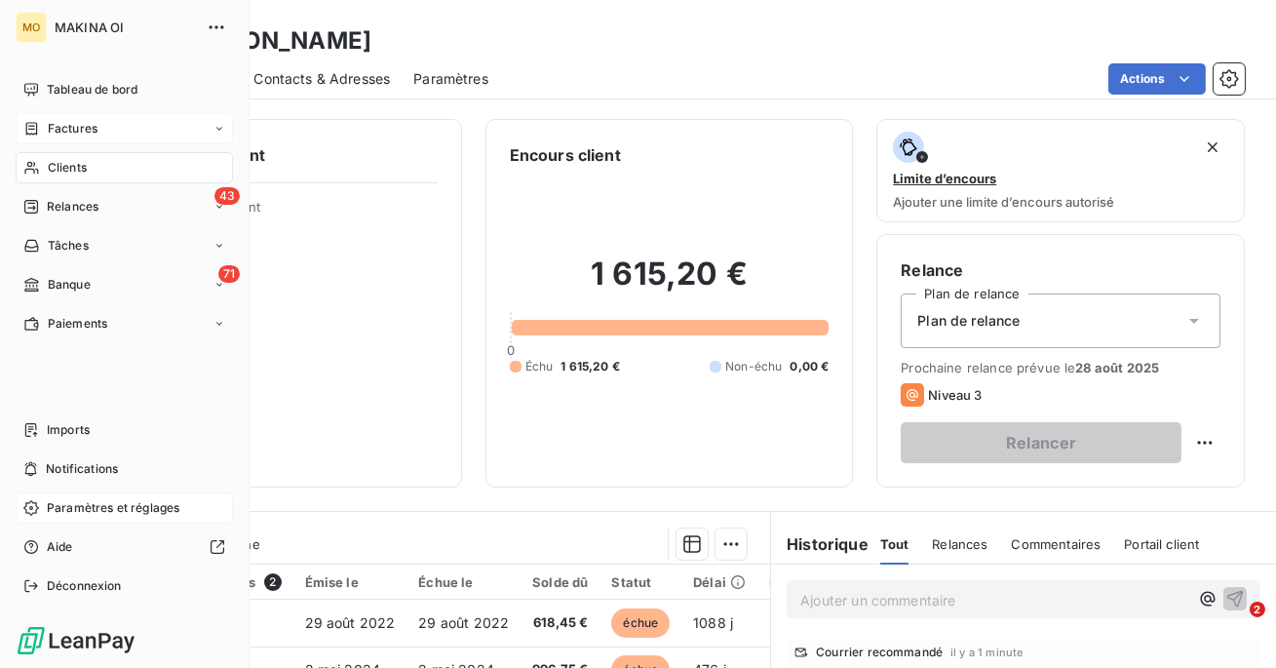
click at [48, 164] on span "Clients" at bounding box center [67, 168] width 39 height 18
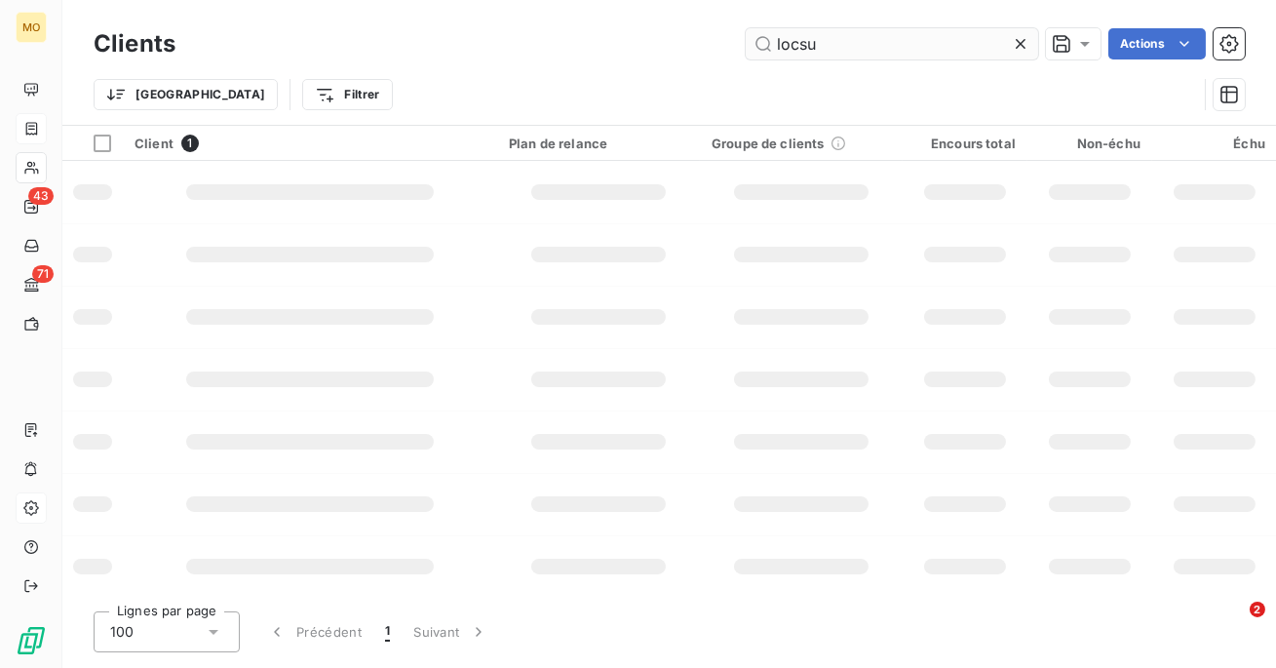
type input "locsud"
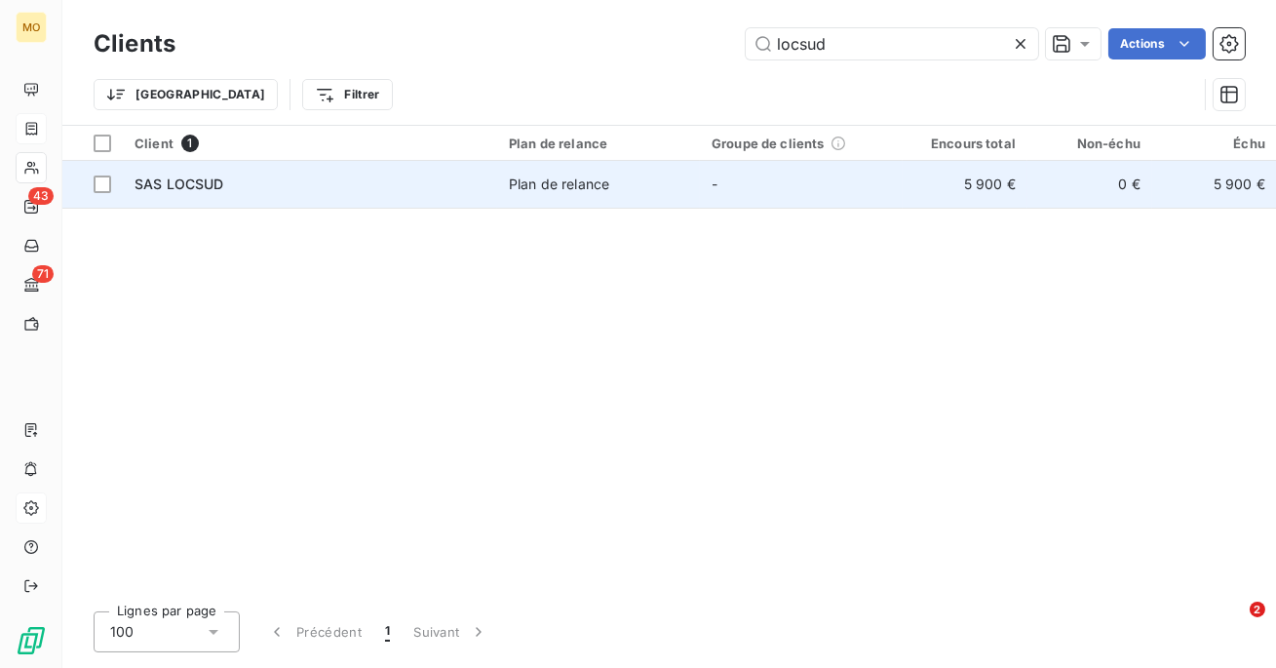
click at [468, 174] on div "SAS LOCSUD" at bounding box center [309, 183] width 351 height 19
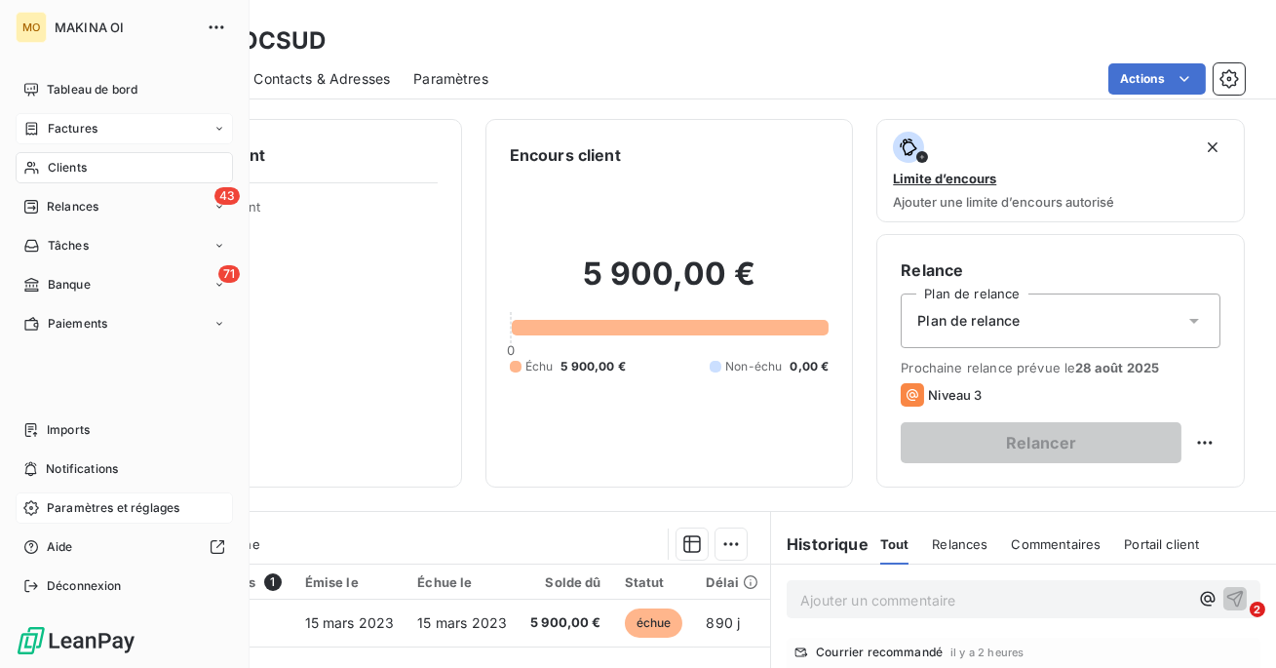
click at [108, 172] on div "Clients" at bounding box center [124, 167] width 217 height 31
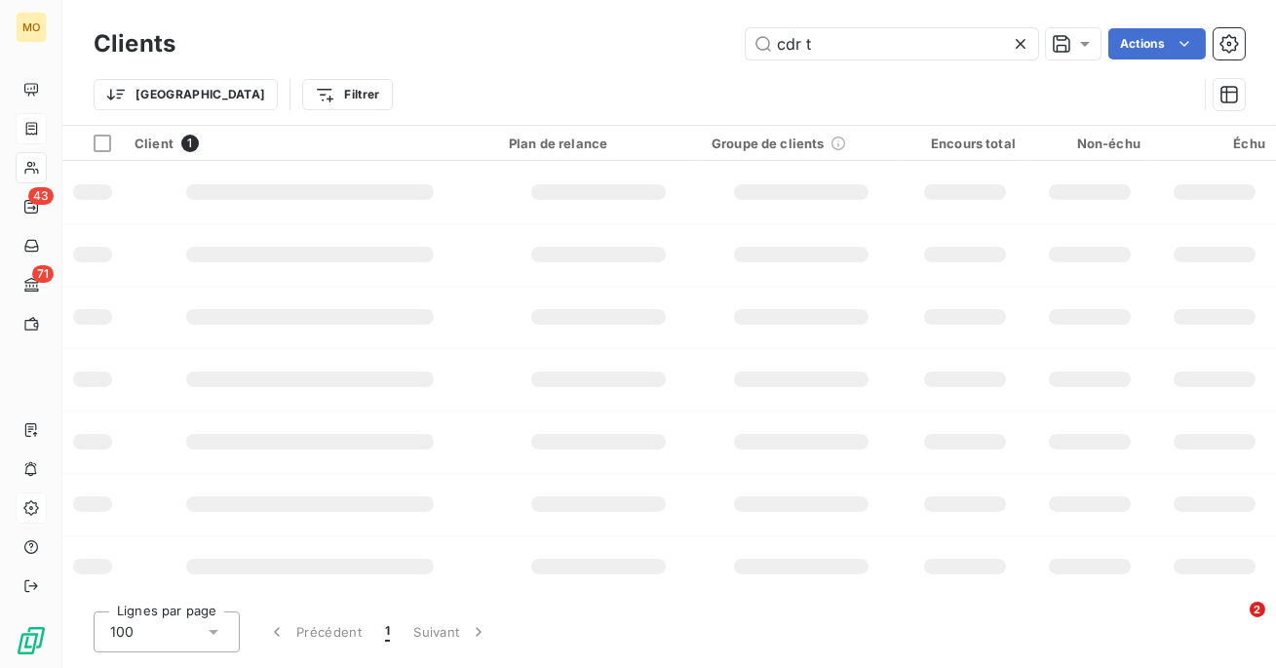
type input "cdr tp"
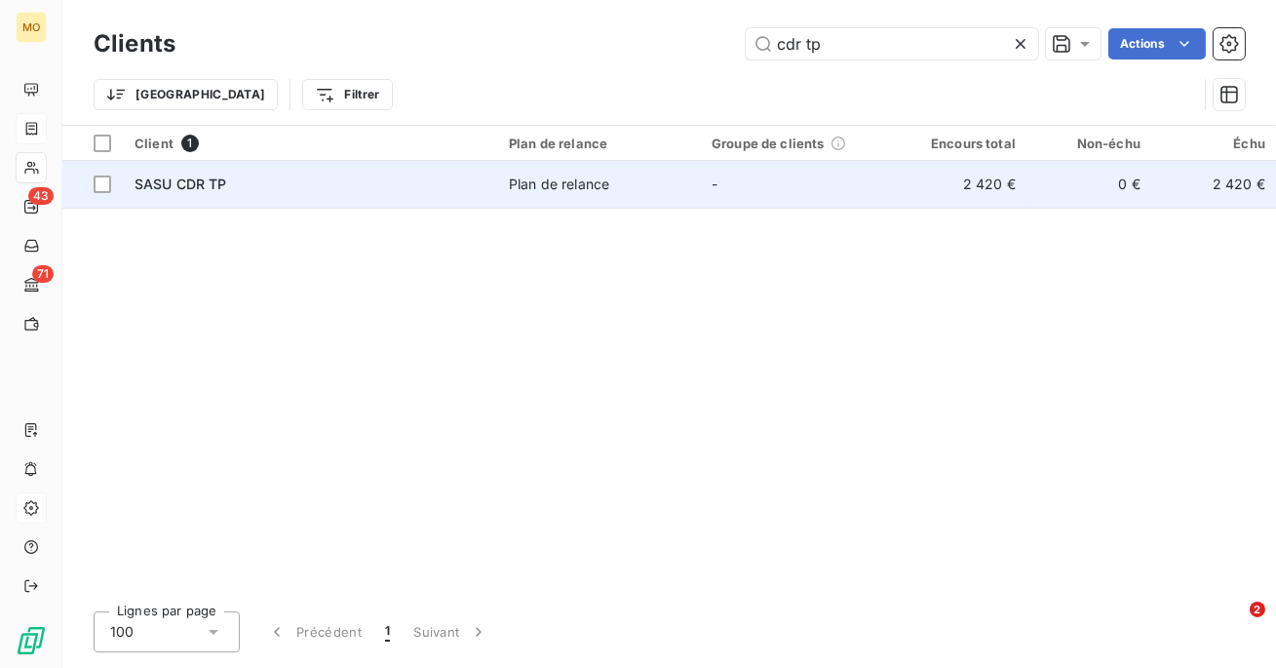
click at [378, 196] on td "SASU CDR TP" at bounding box center [310, 184] width 374 height 47
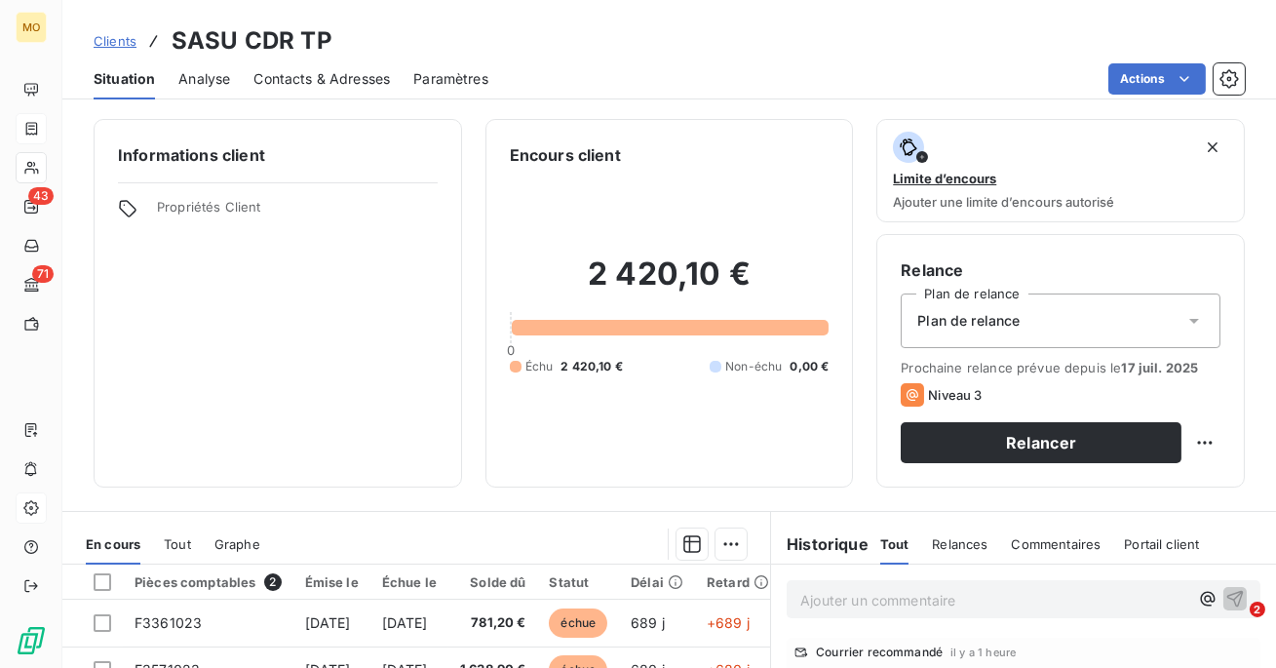
click at [117, 32] on link "Clients" at bounding box center [115, 40] width 43 height 19
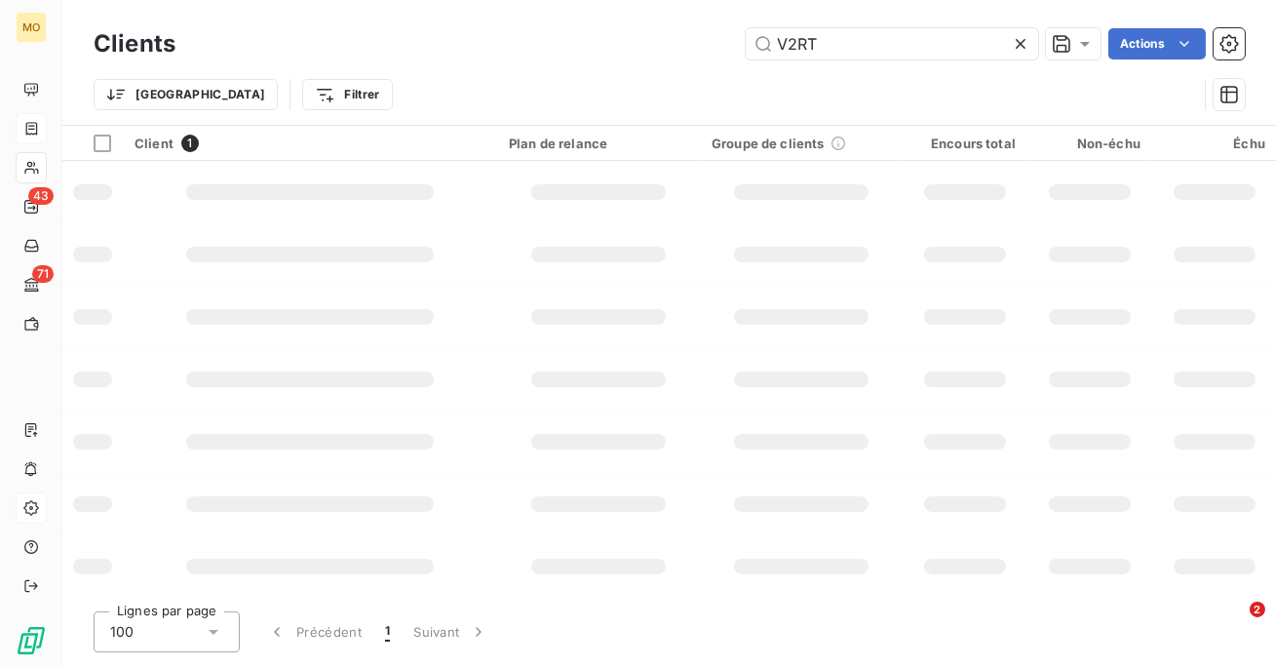
type input "V2RTP"
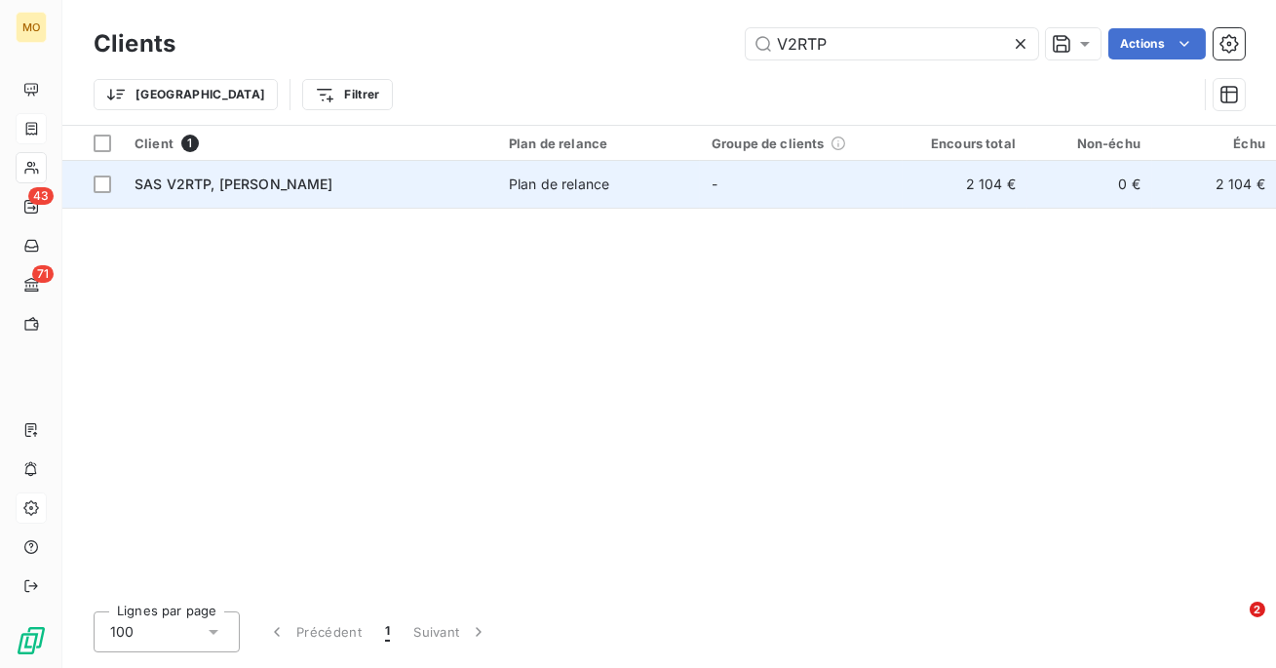
click at [437, 180] on div "SAS V2RTP, [PERSON_NAME]" at bounding box center [309, 183] width 351 height 19
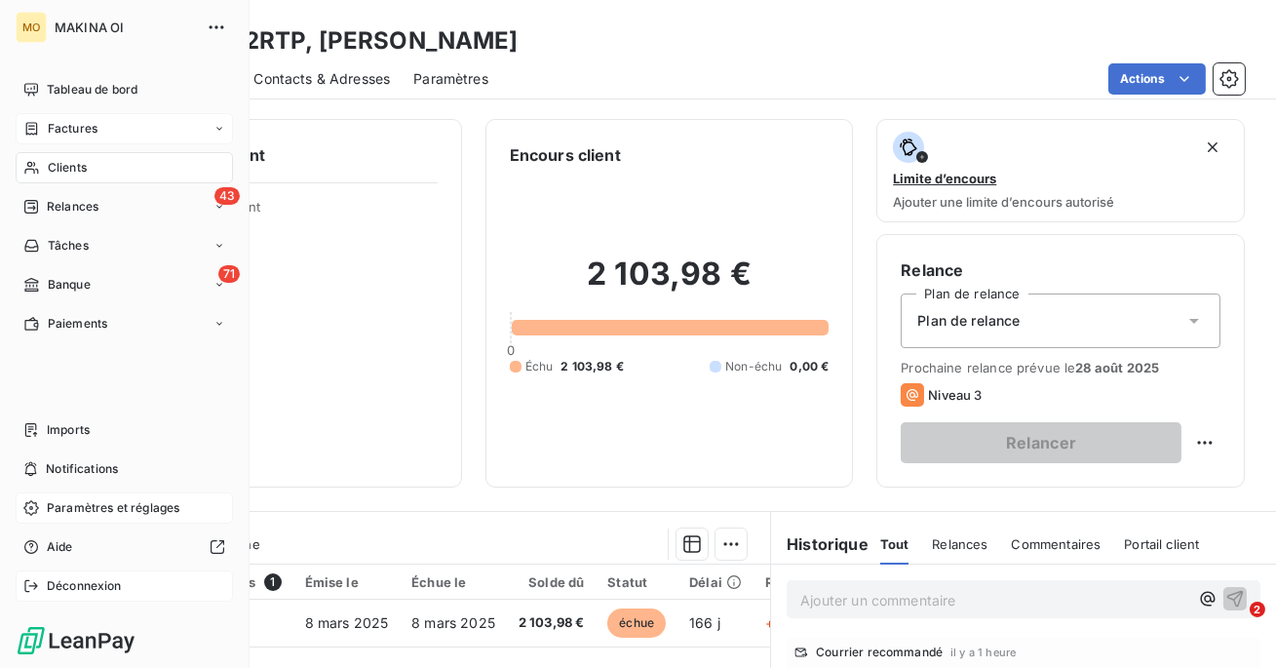
click at [83, 587] on span "Déconnexion" at bounding box center [84, 586] width 75 height 18
